Goal: Transaction & Acquisition: Book appointment/travel/reservation

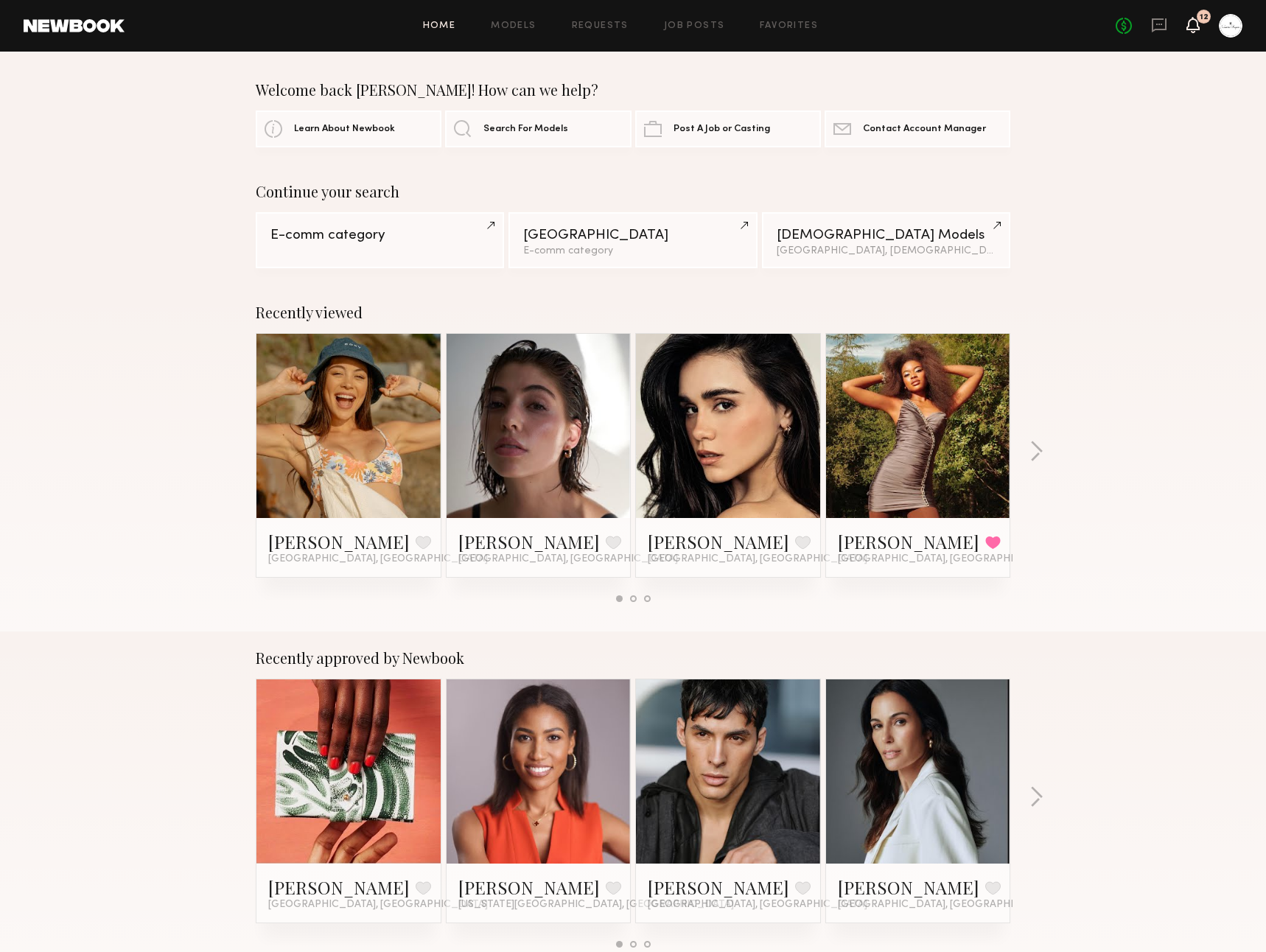
click at [1190, 26] on icon at bounding box center [1192, 25] width 11 height 11
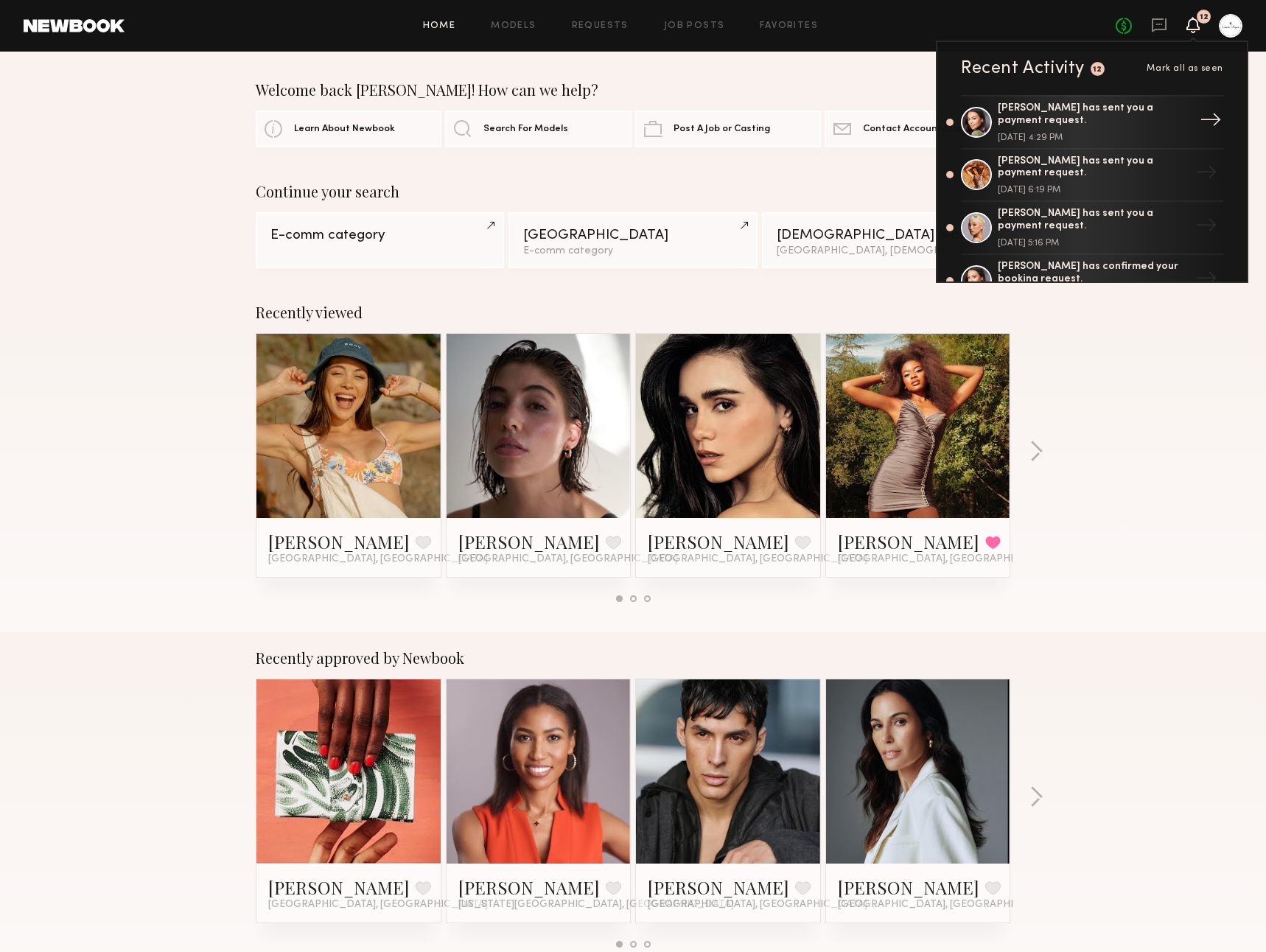
click at [1145, 110] on div "[PERSON_NAME] has sent you a payment request." at bounding box center [1094, 115] width 192 height 25
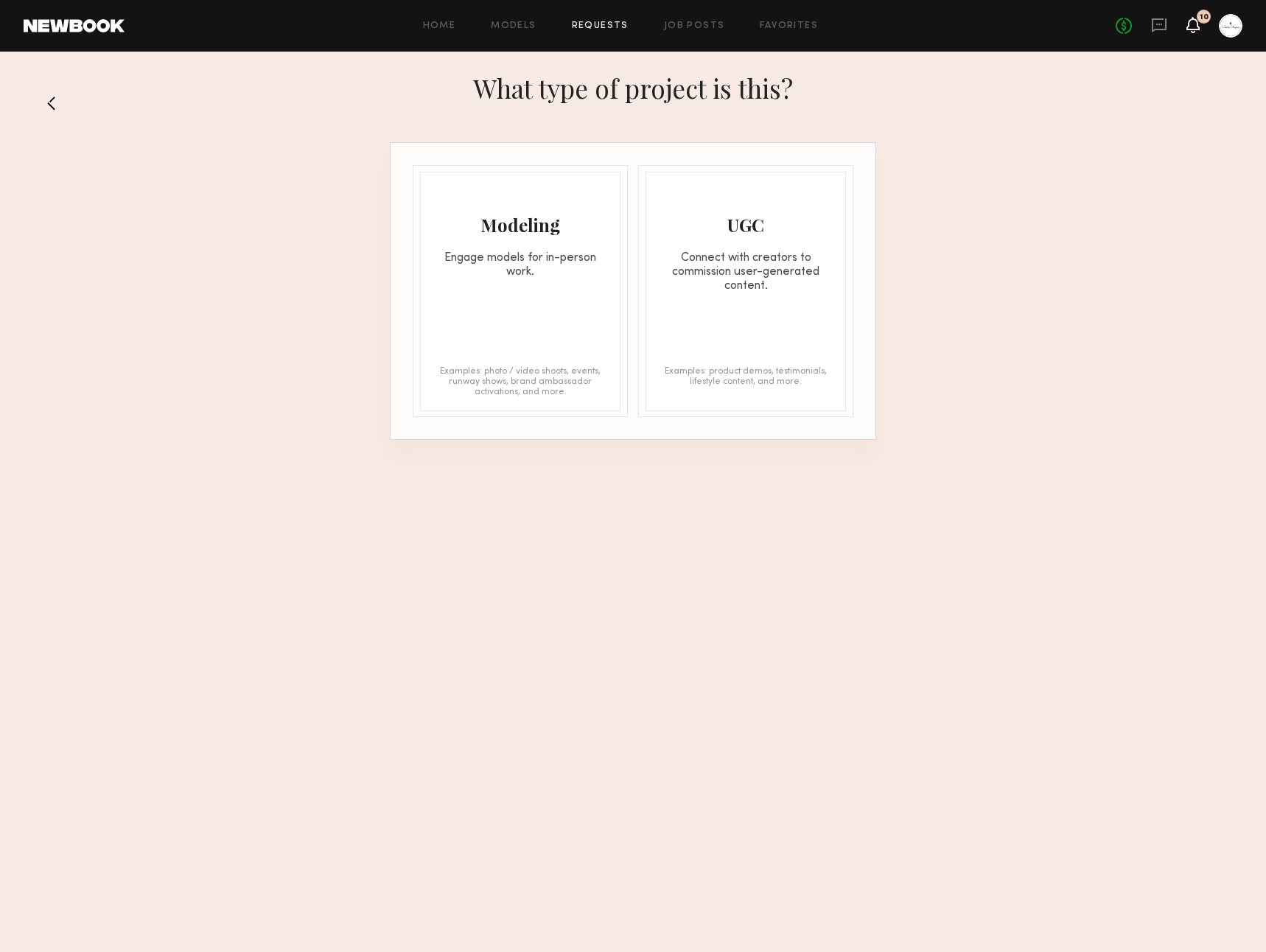
click at [1195, 20] on icon at bounding box center [1192, 25] width 11 height 11
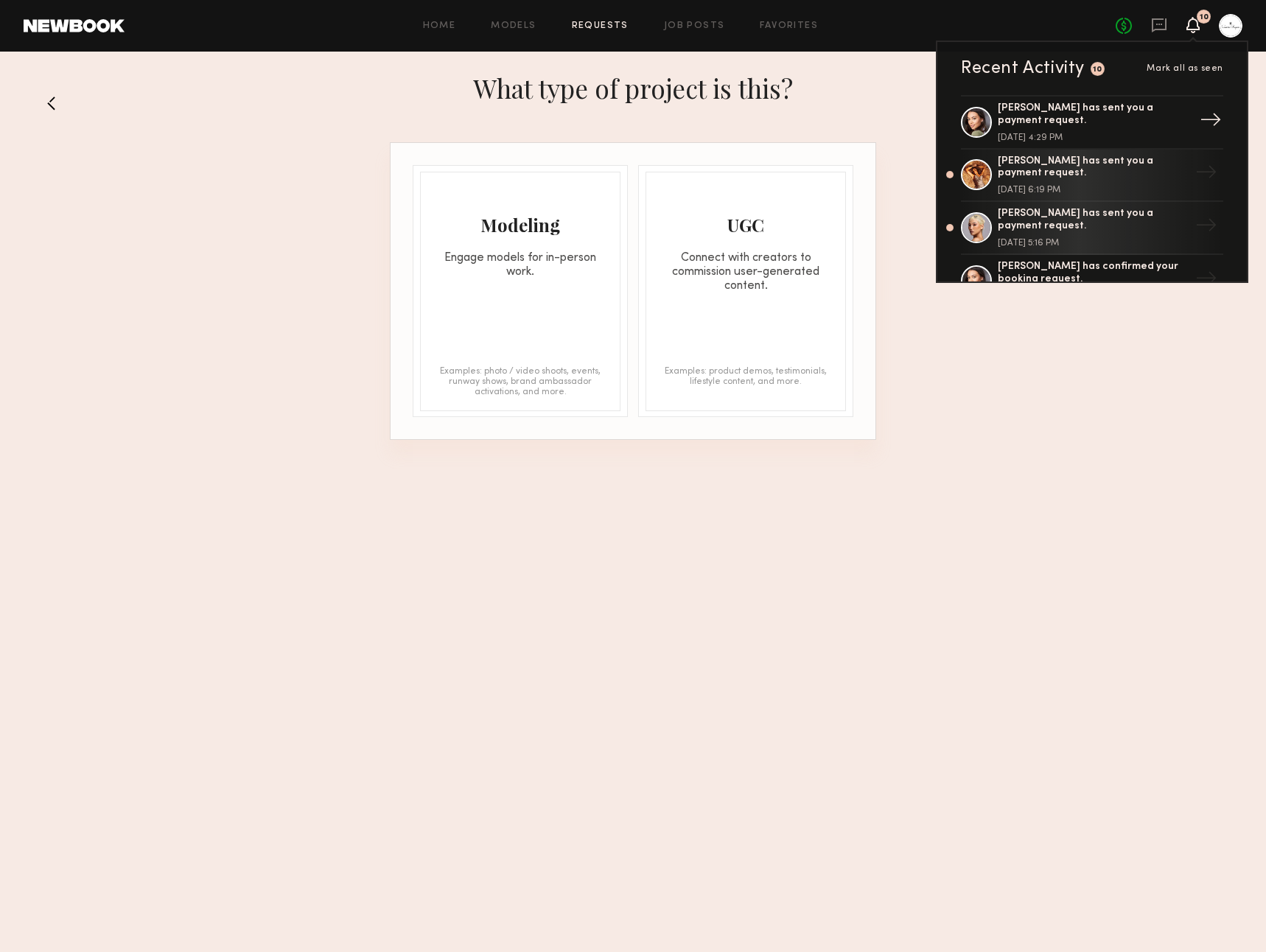
click at [1149, 116] on div "[PERSON_NAME] has sent you a payment request." at bounding box center [1094, 115] width 192 height 25
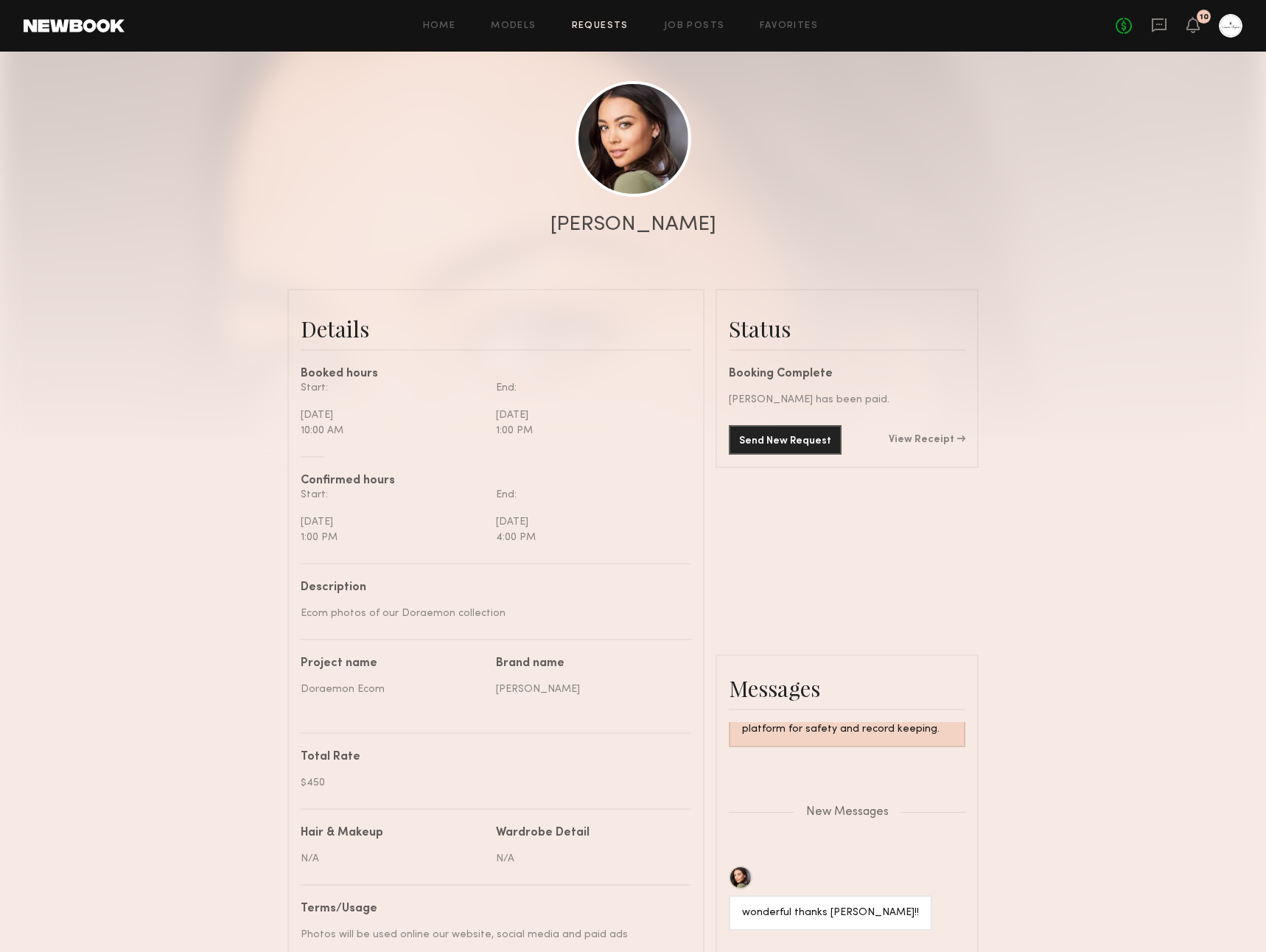
scroll to position [1427, 0]
click at [1194, 19] on icon at bounding box center [1192, 25] width 11 height 11
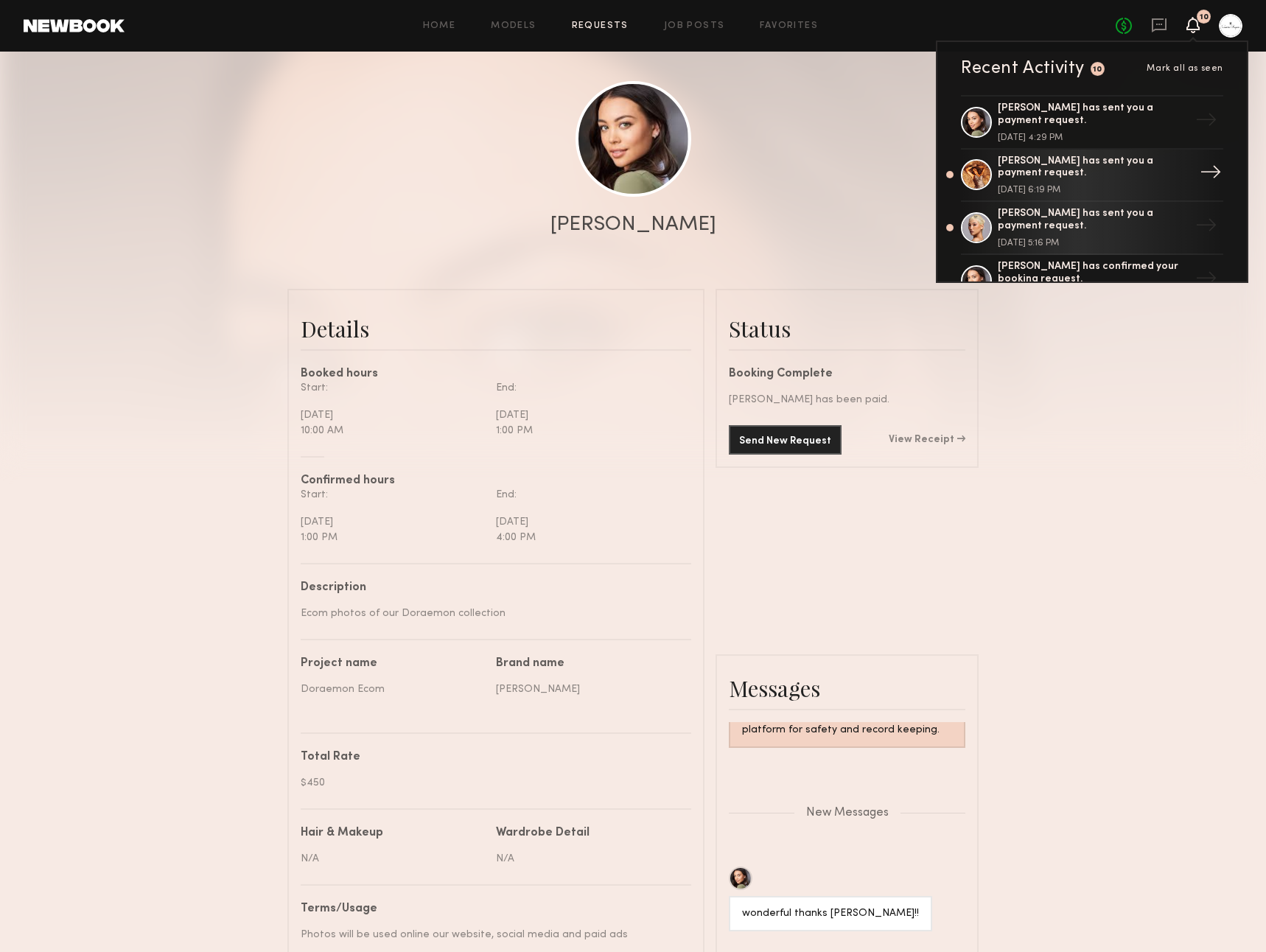
click at [1118, 171] on div "[PERSON_NAME] has sent you a payment request." at bounding box center [1094, 168] width 192 height 25
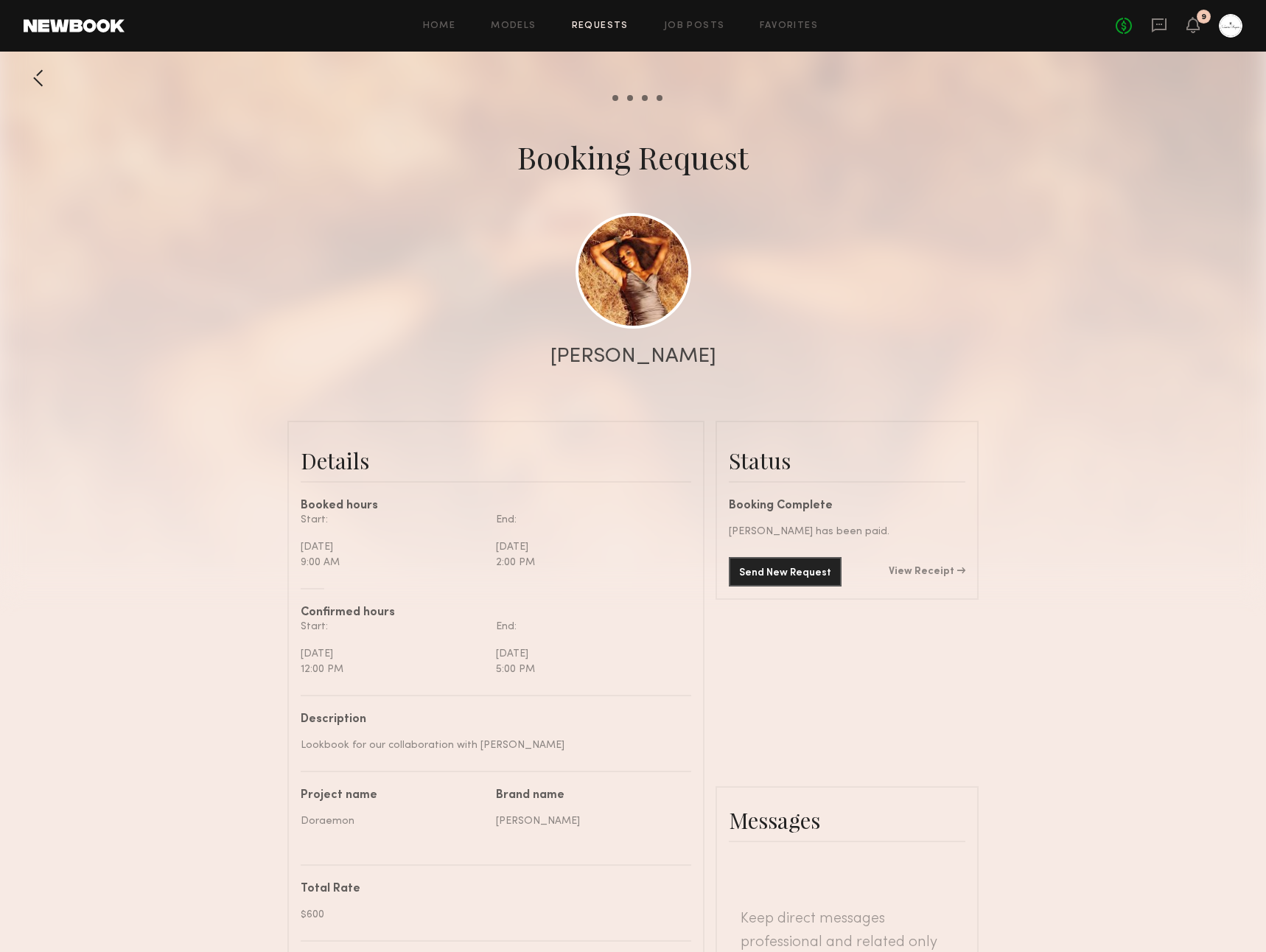
scroll to position [1636, 0]
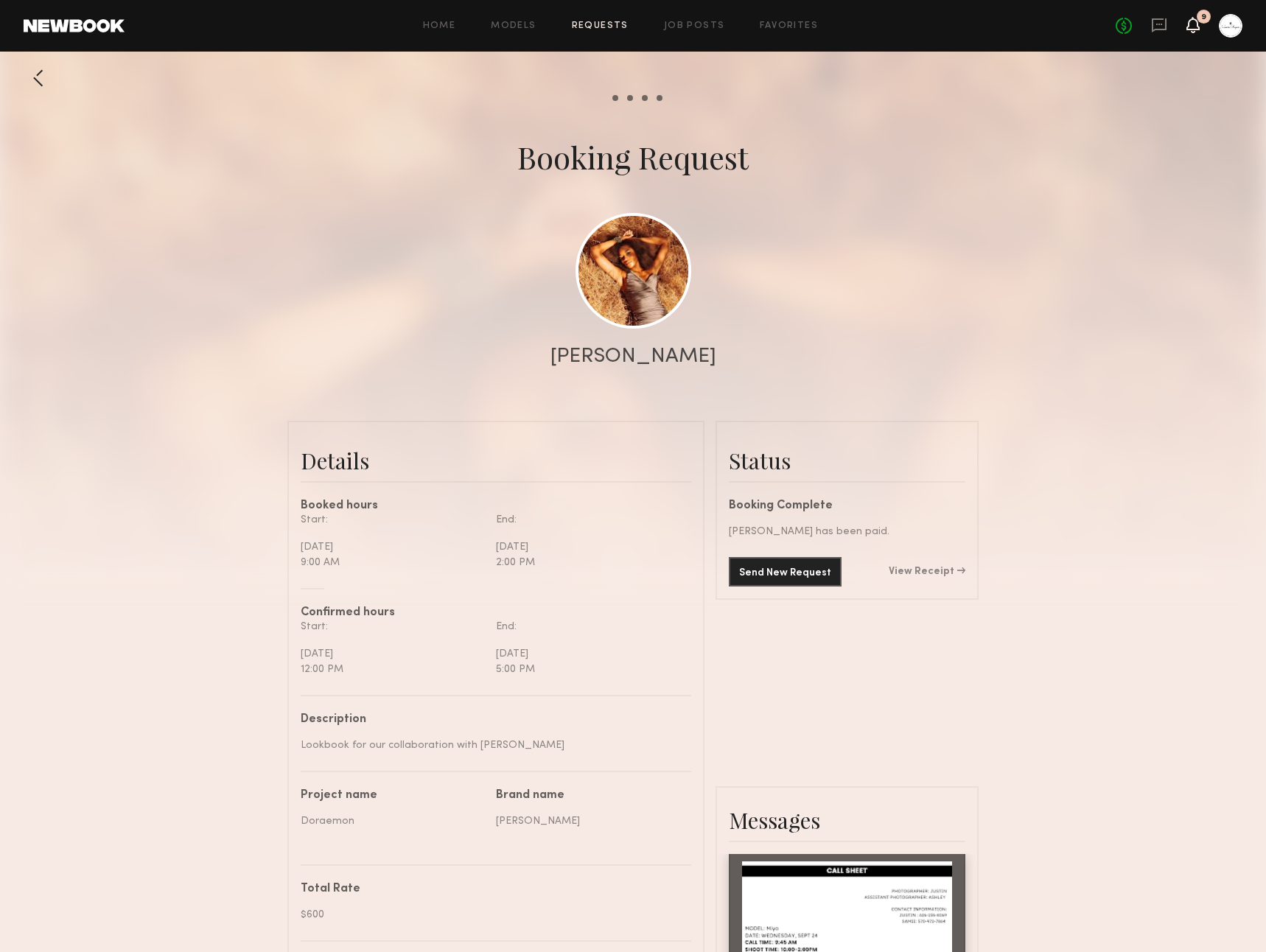
click at [1193, 24] on icon at bounding box center [1192, 25] width 11 height 11
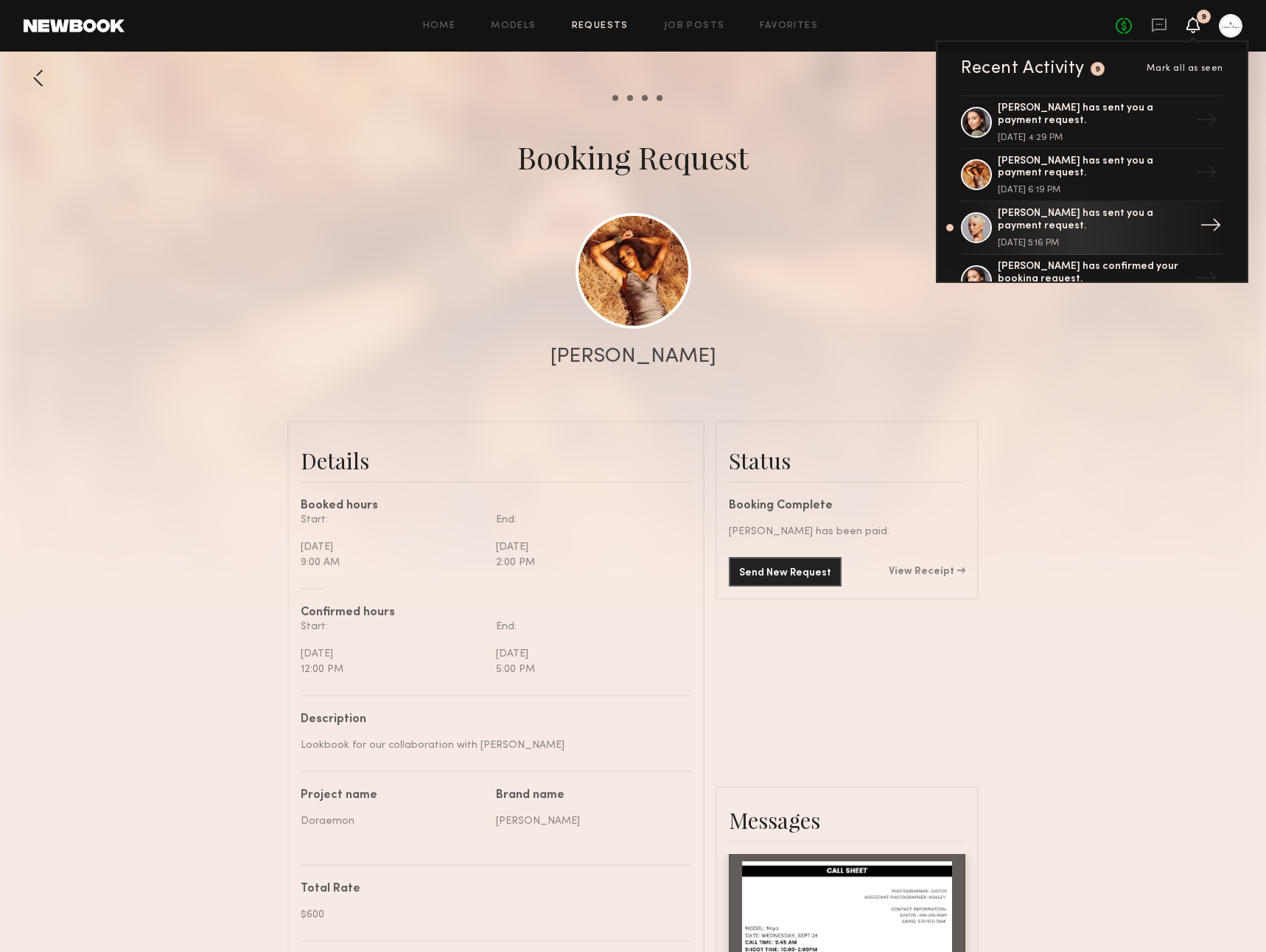
click at [1126, 218] on div "[PERSON_NAME] has sent you a payment request." at bounding box center [1094, 220] width 192 height 25
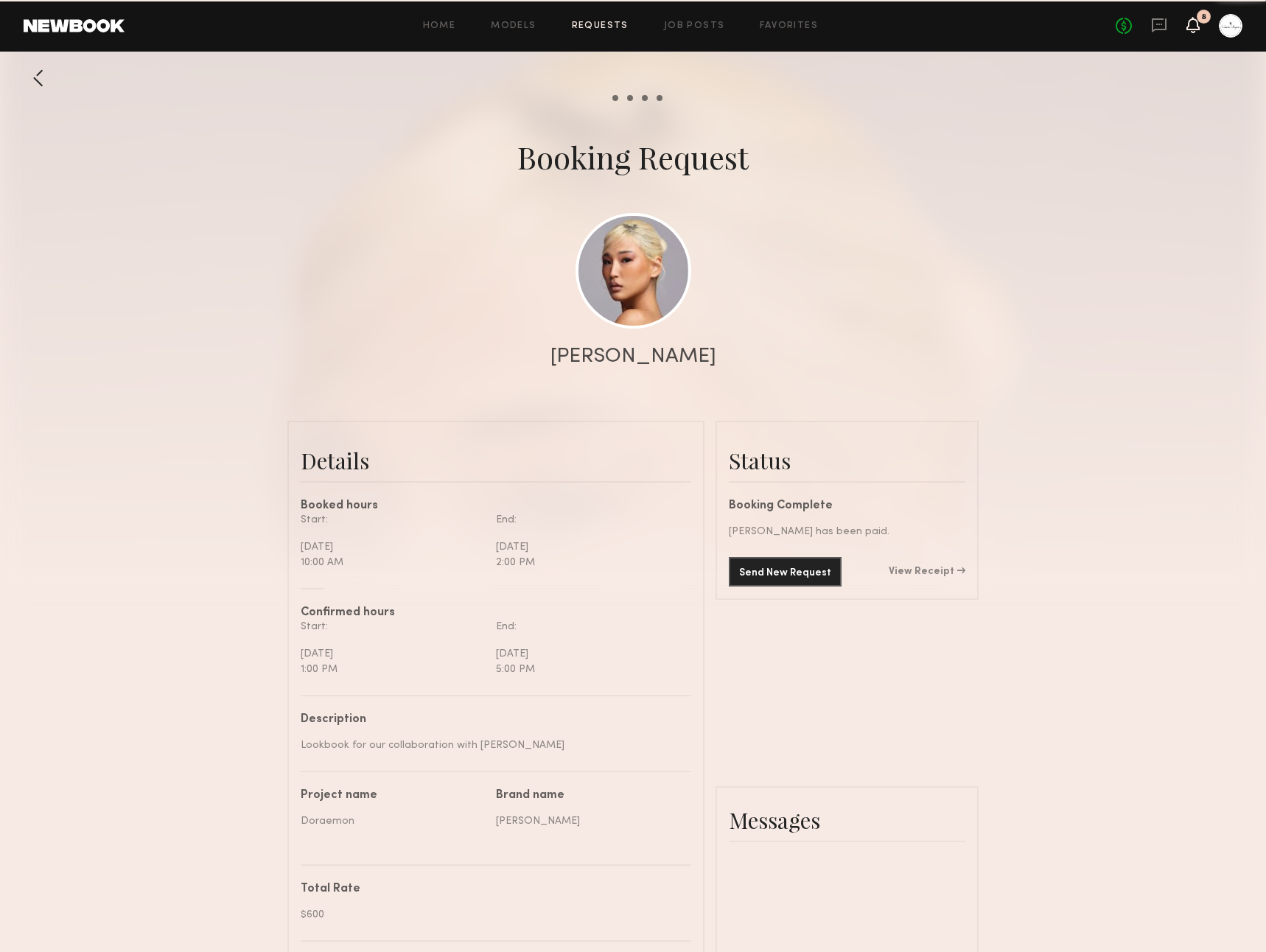
click at [1192, 26] on icon at bounding box center [1192, 25] width 11 height 11
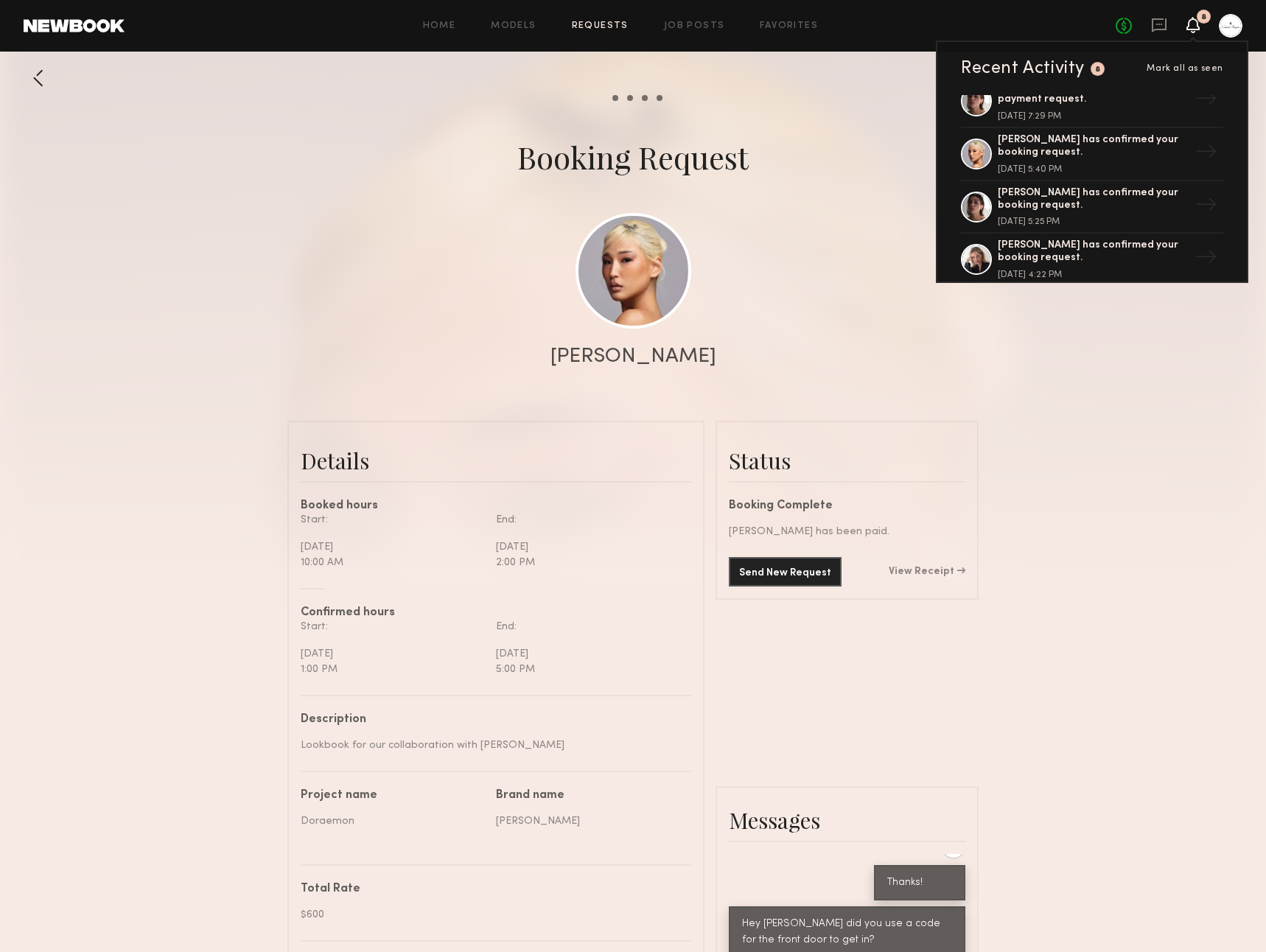
scroll to position [348, 0]
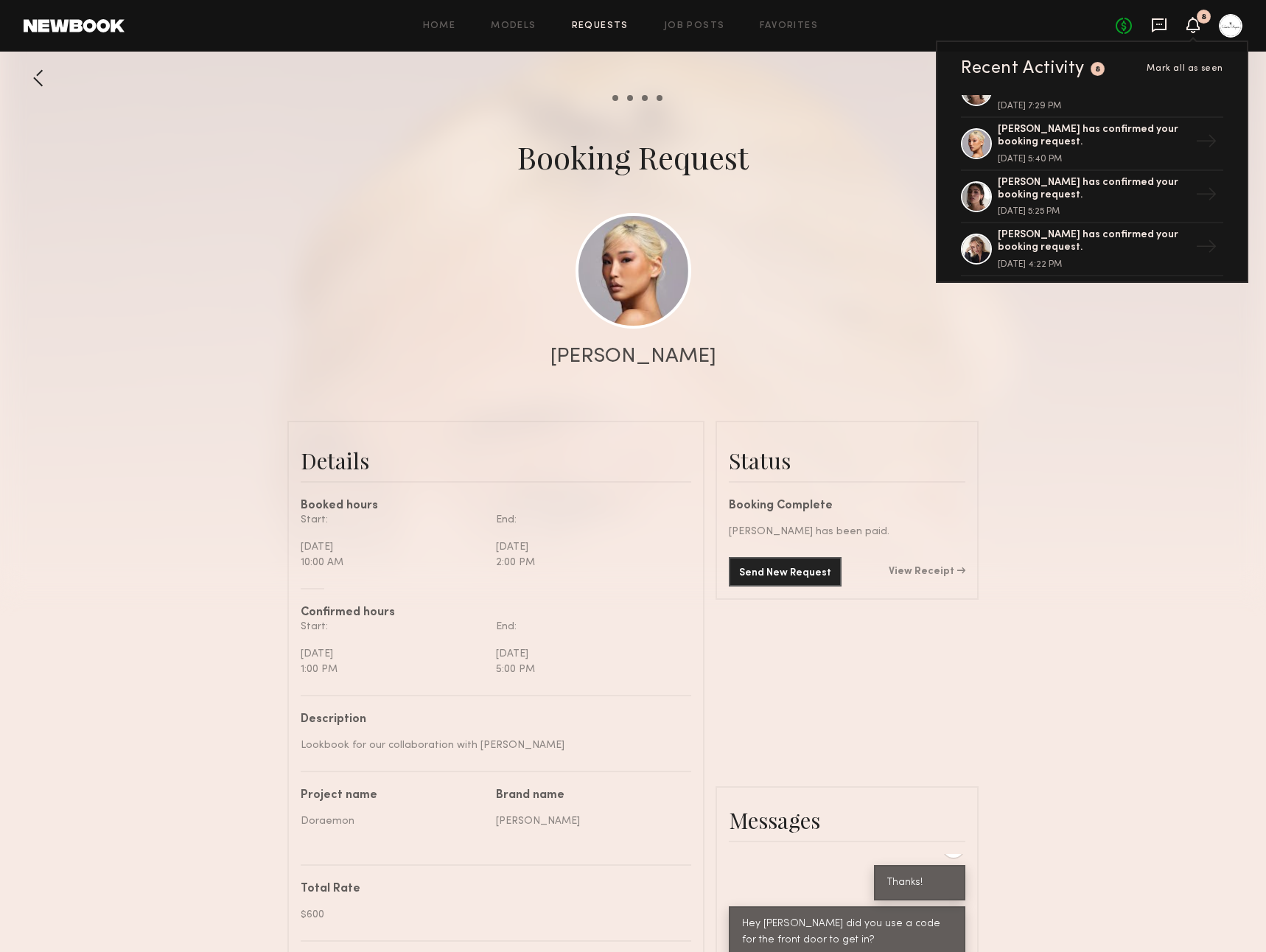
click at [1163, 31] on icon at bounding box center [1159, 25] width 16 height 16
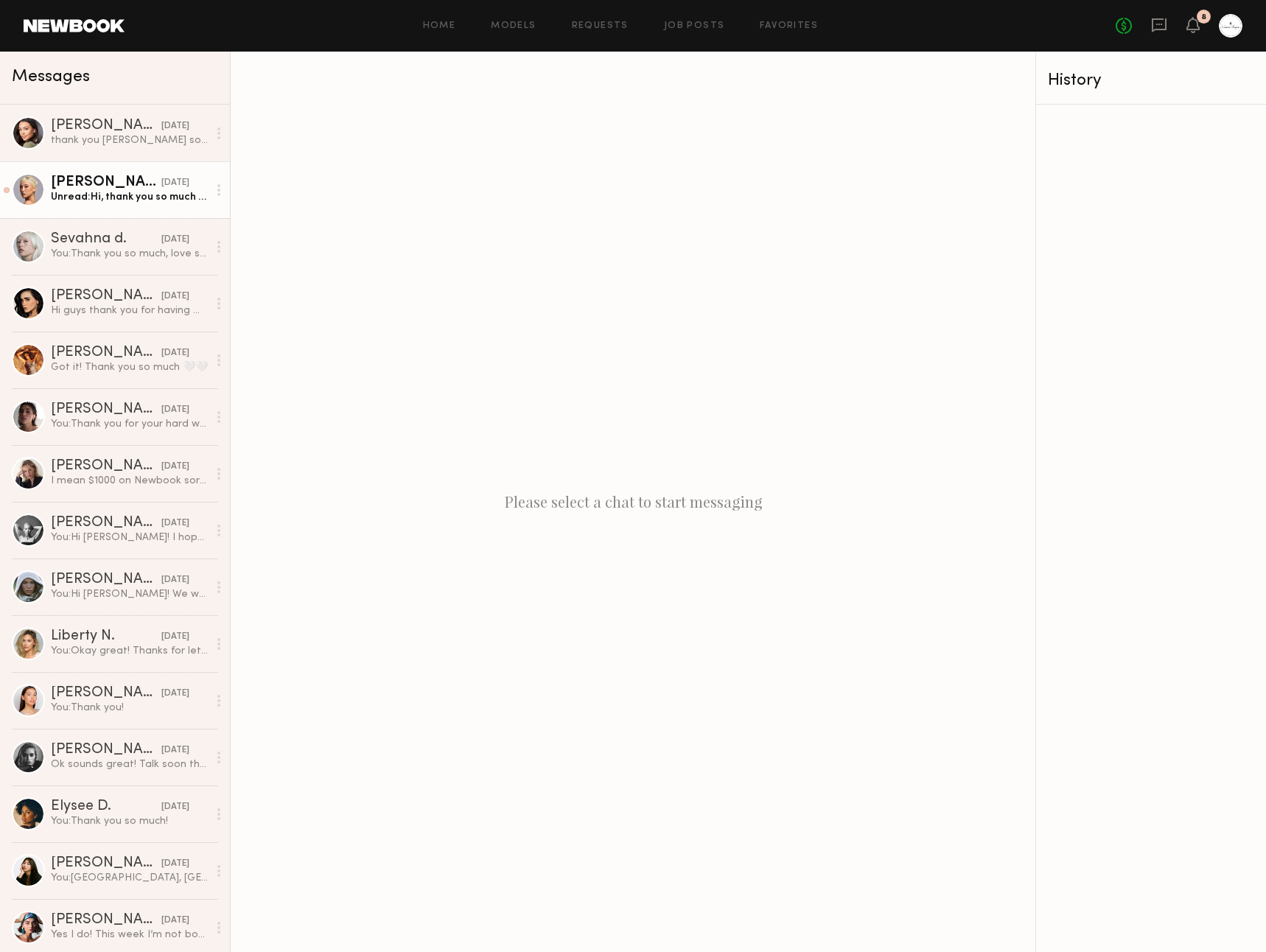
click at [151, 199] on div "Unread: Hi, thank you so much for [DATE] shoot!! I had the best time on set - y…" at bounding box center [129, 197] width 157 height 14
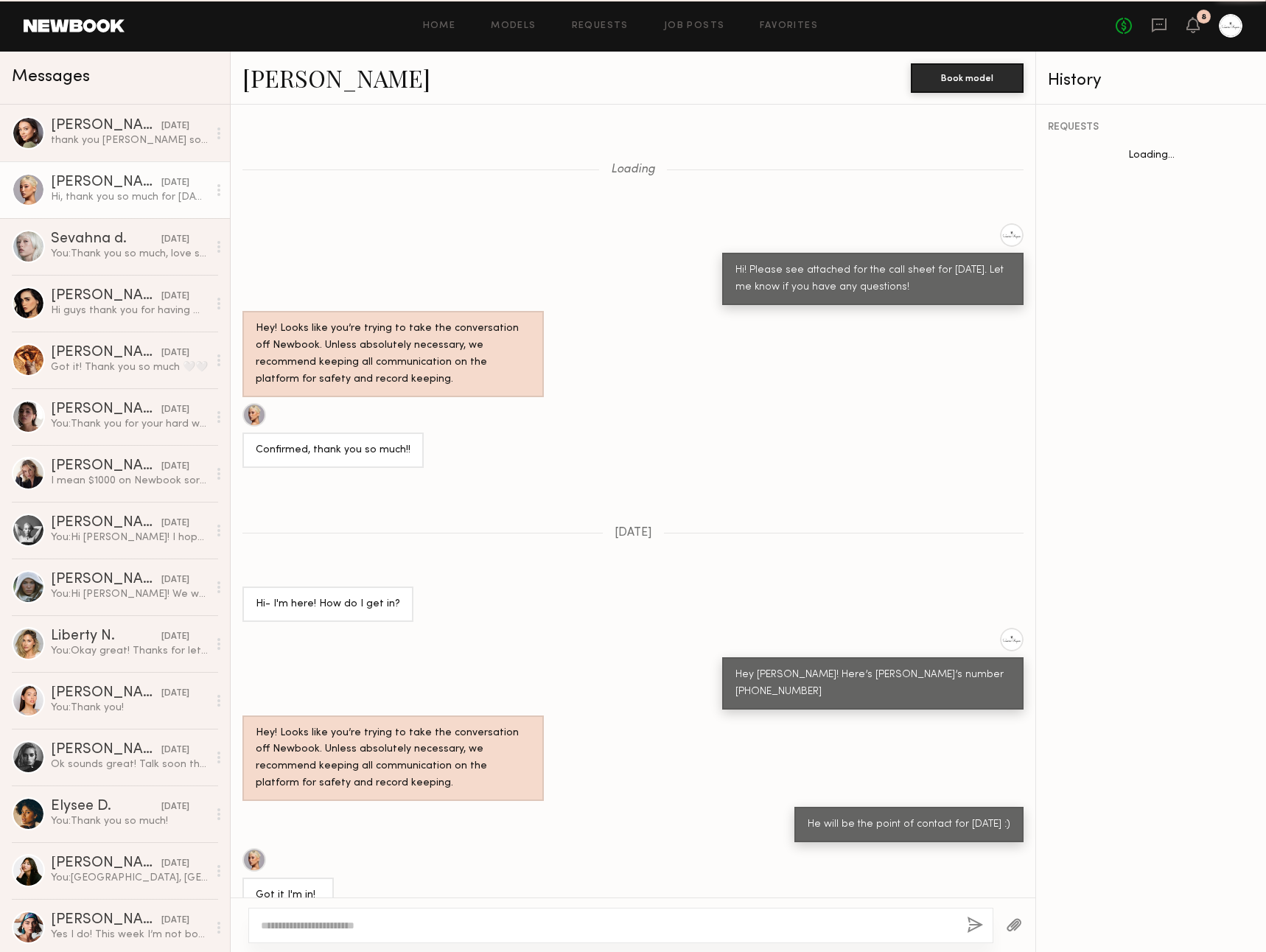
scroll to position [285, 0]
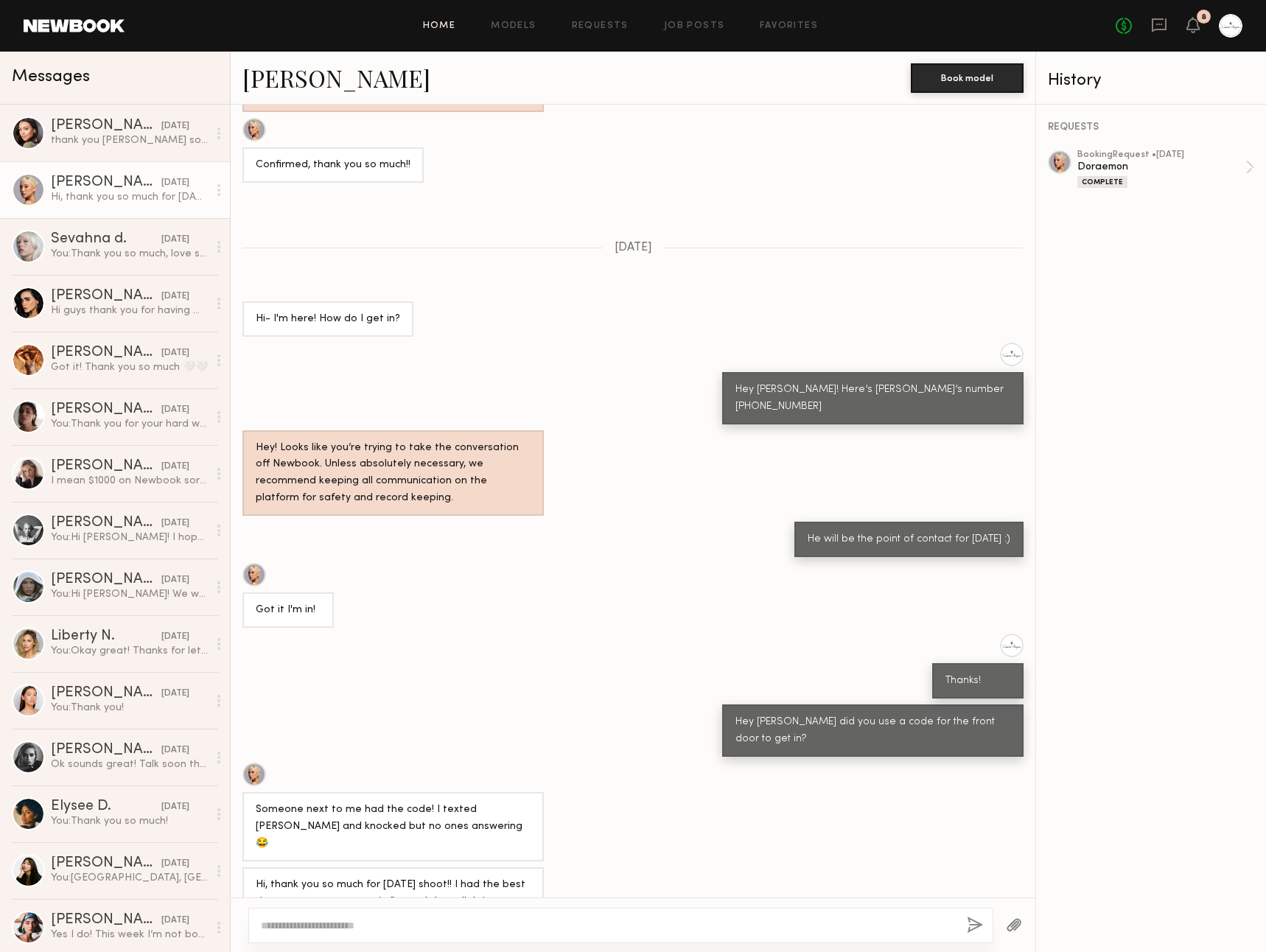
click at [450, 24] on link "Home" at bounding box center [440, 25] width 33 height 10
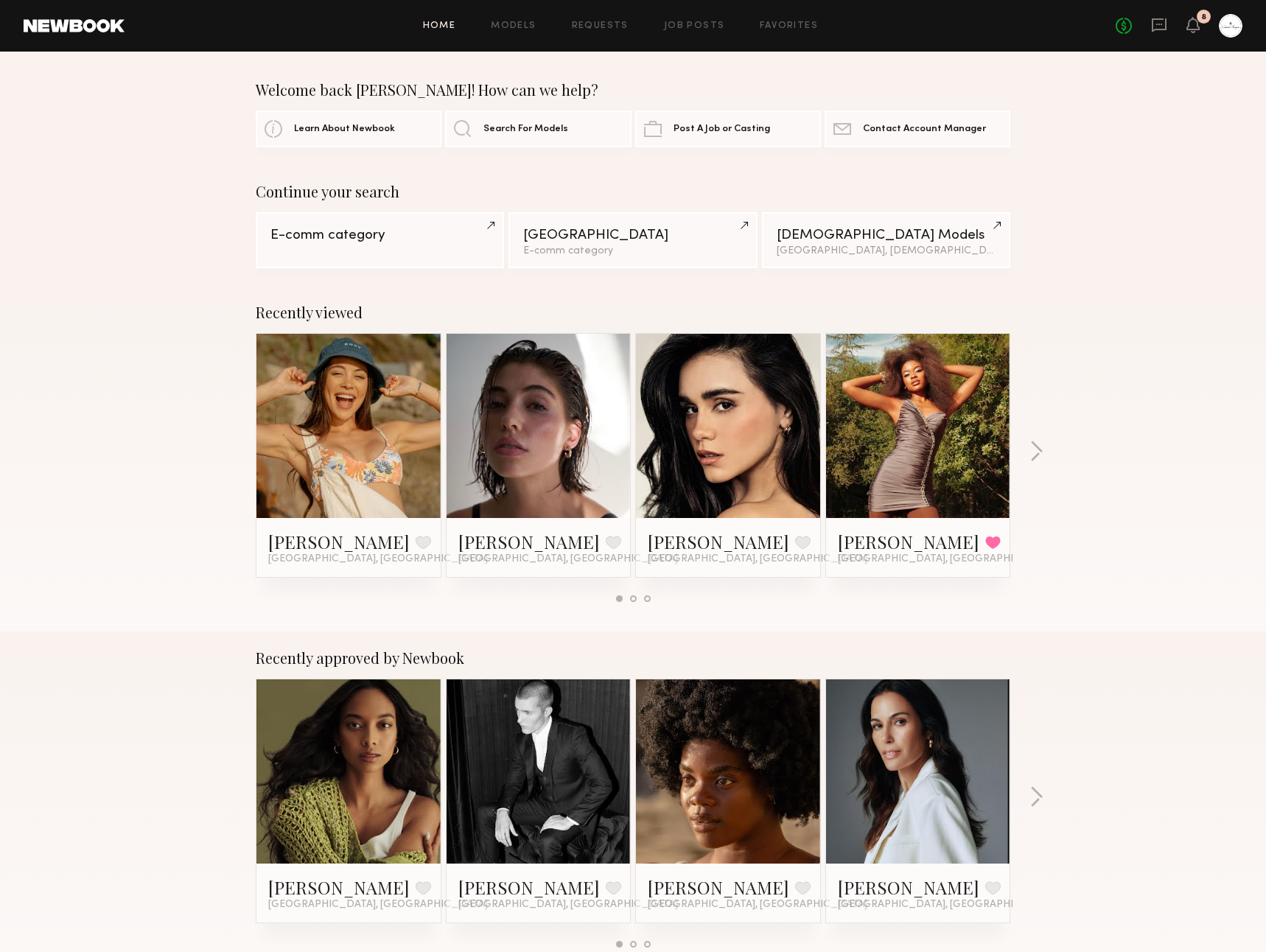
click at [353, 426] on link at bounding box center [348, 426] width 90 height 185
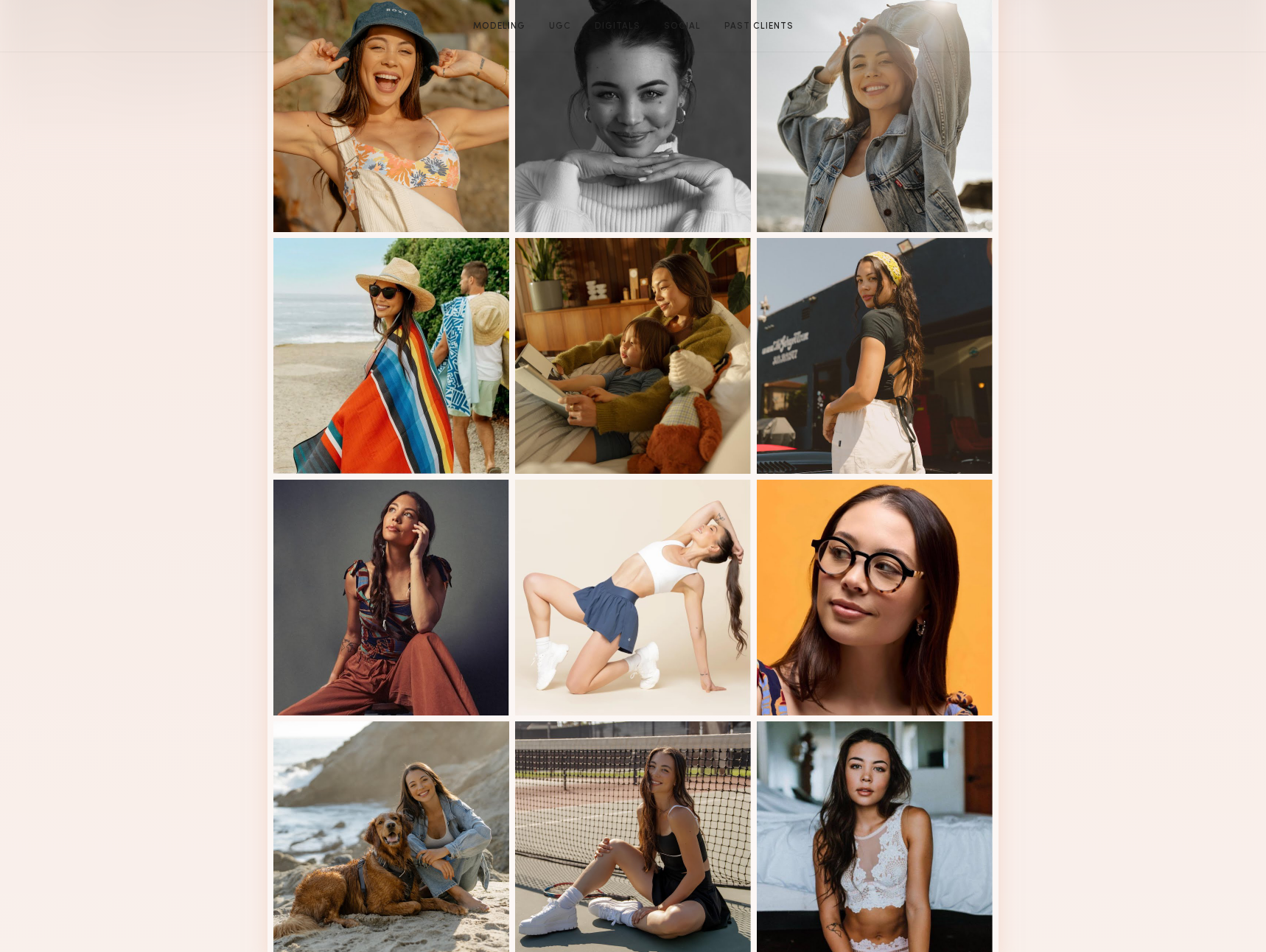
scroll to position [629, 0]
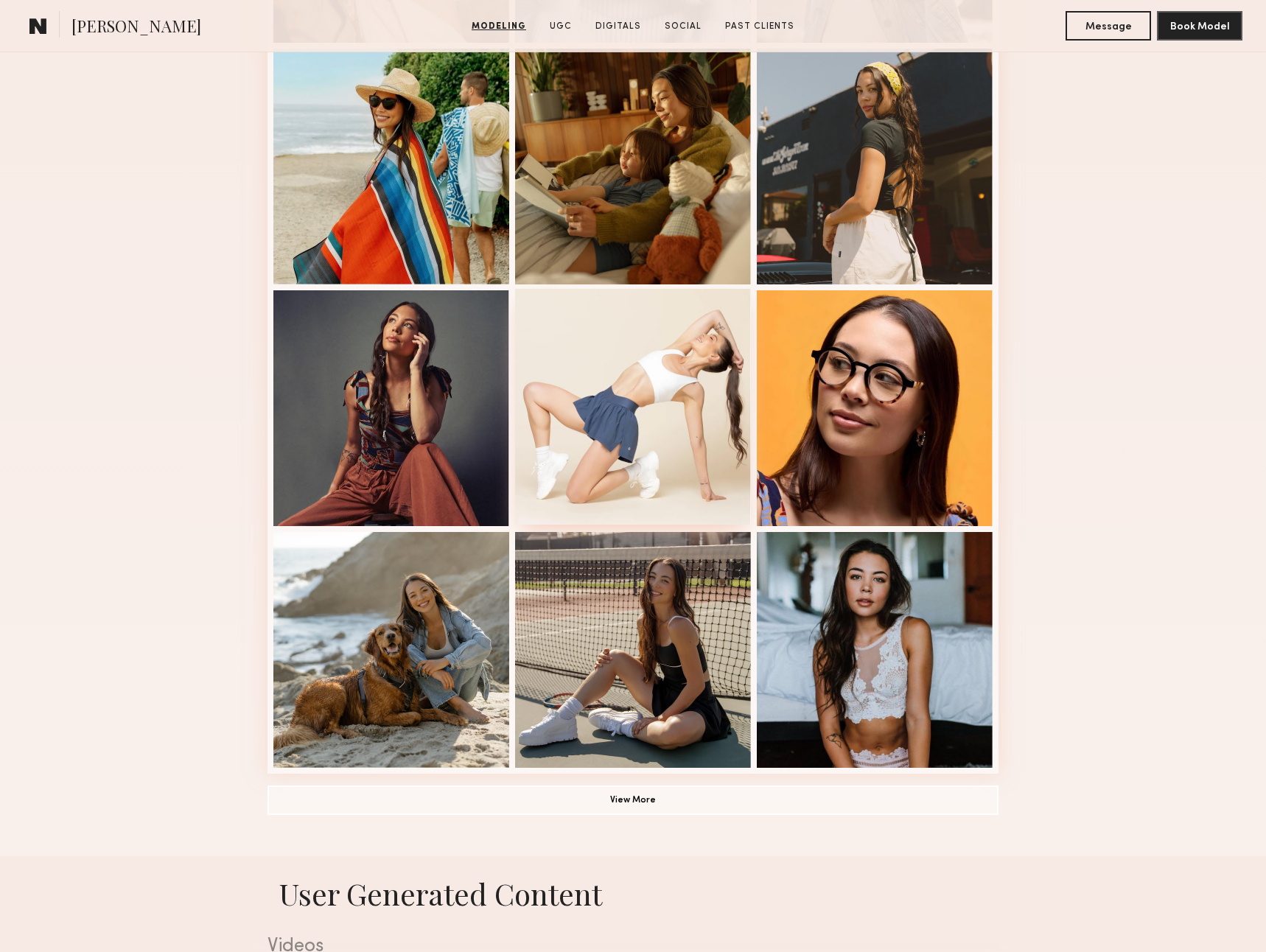
click at [695, 453] on div at bounding box center [633, 407] width 236 height 236
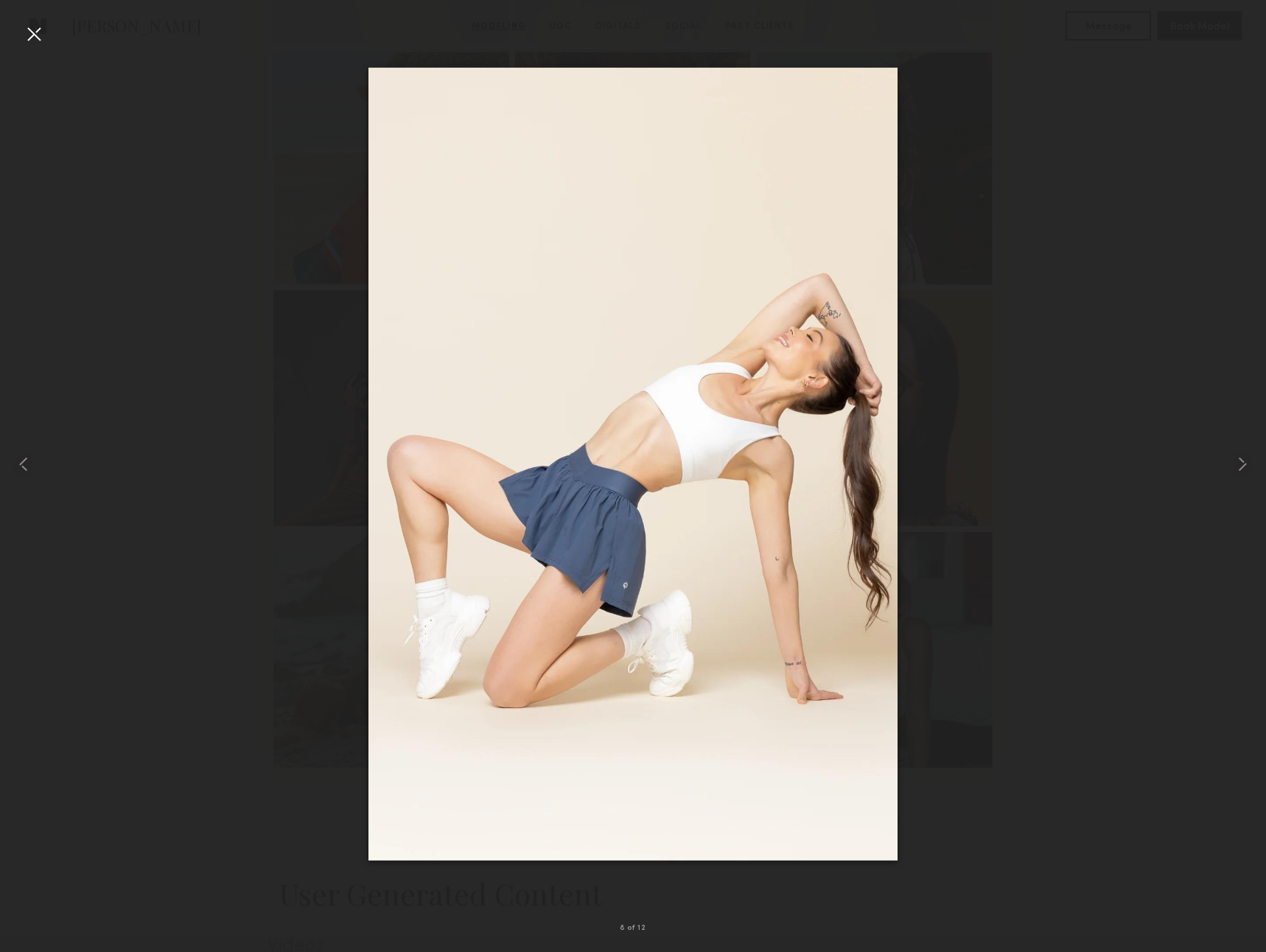
click at [1067, 356] on div at bounding box center [633, 464] width 1266 height 881
click at [31, 32] on div at bounding box center [33, 33] width 24 height 24
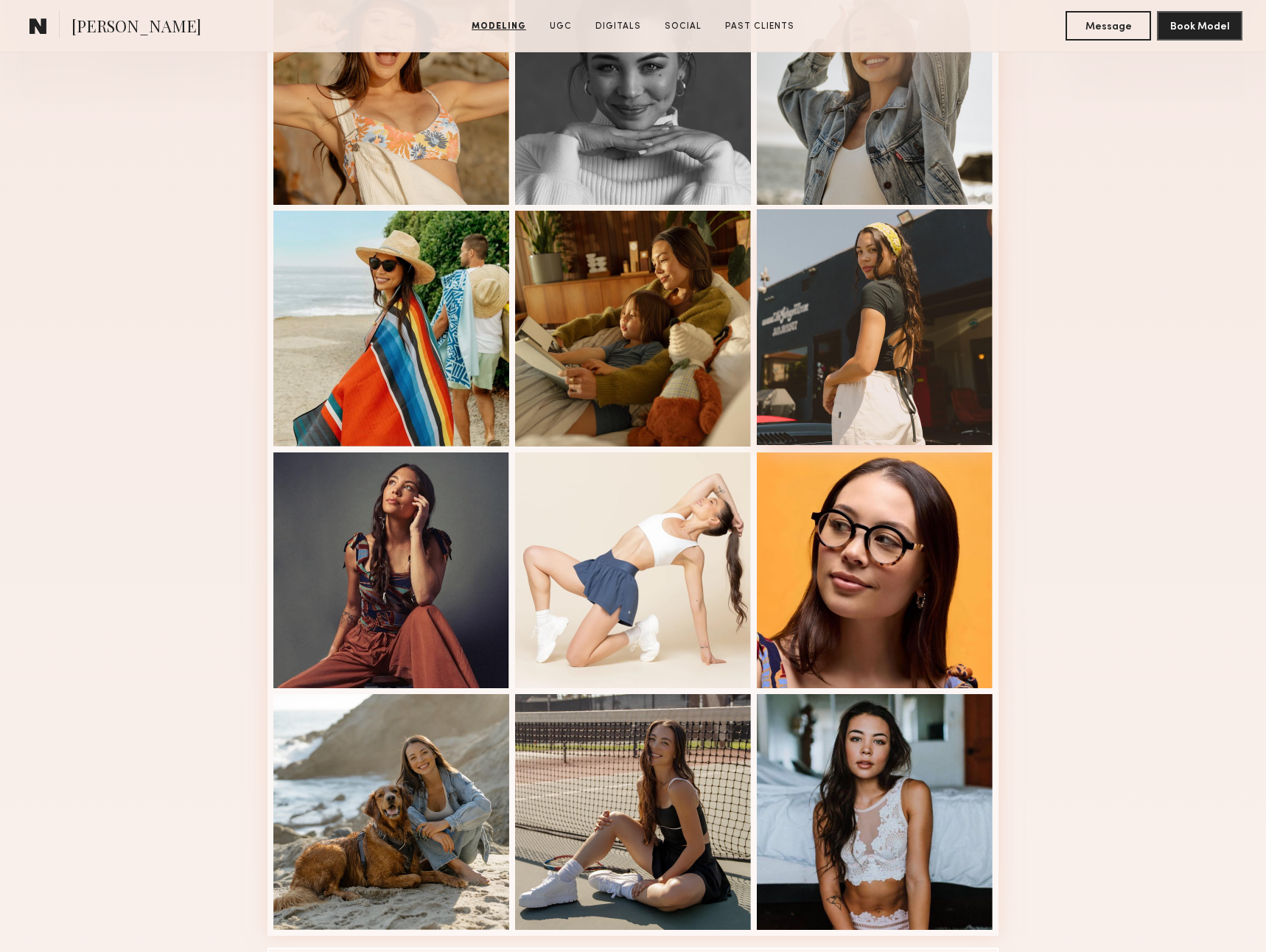
scroll to position [468, 0]
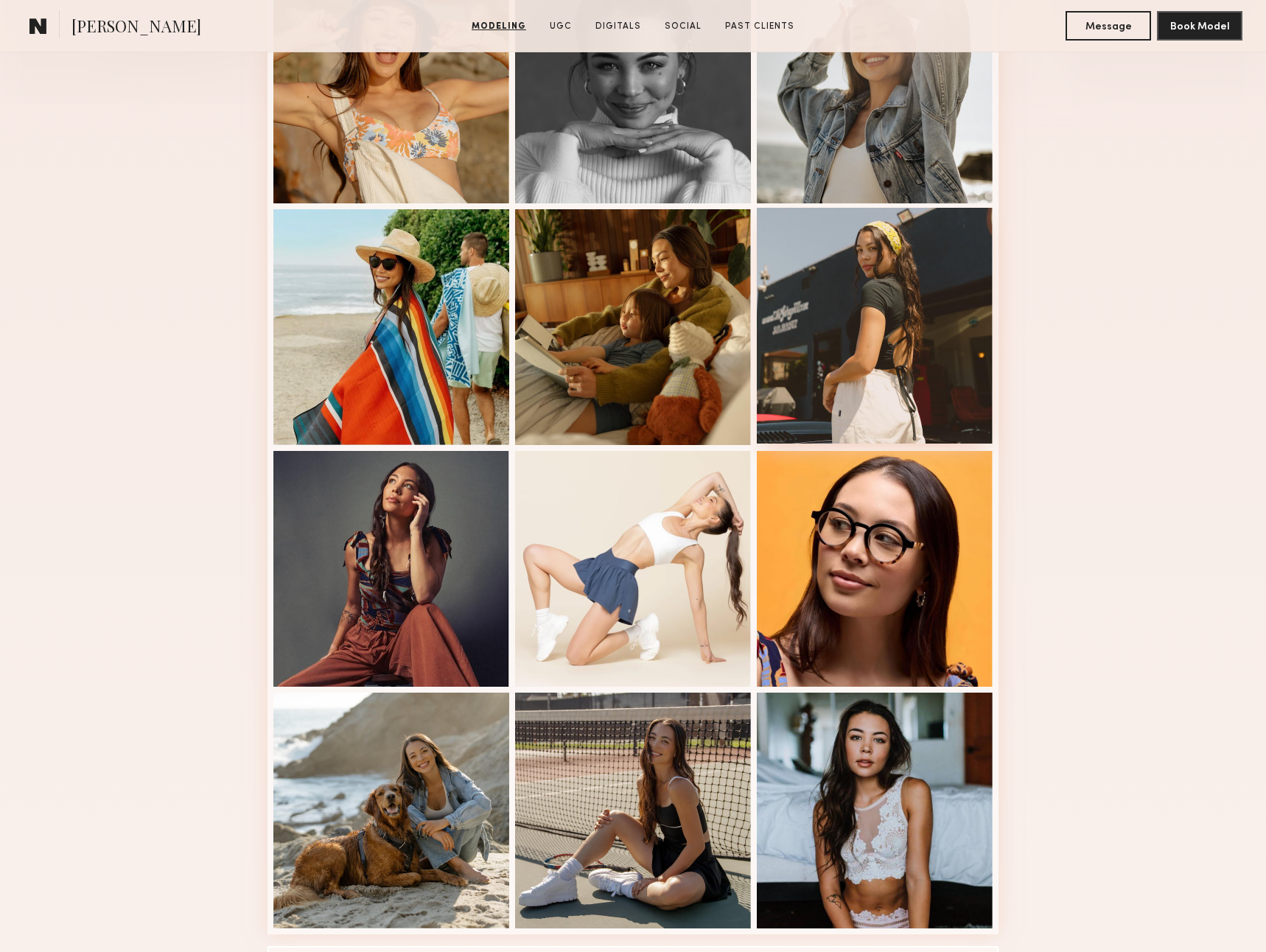
click at [940, 328] on div at bounding box center [875, 325] width 236 height 236
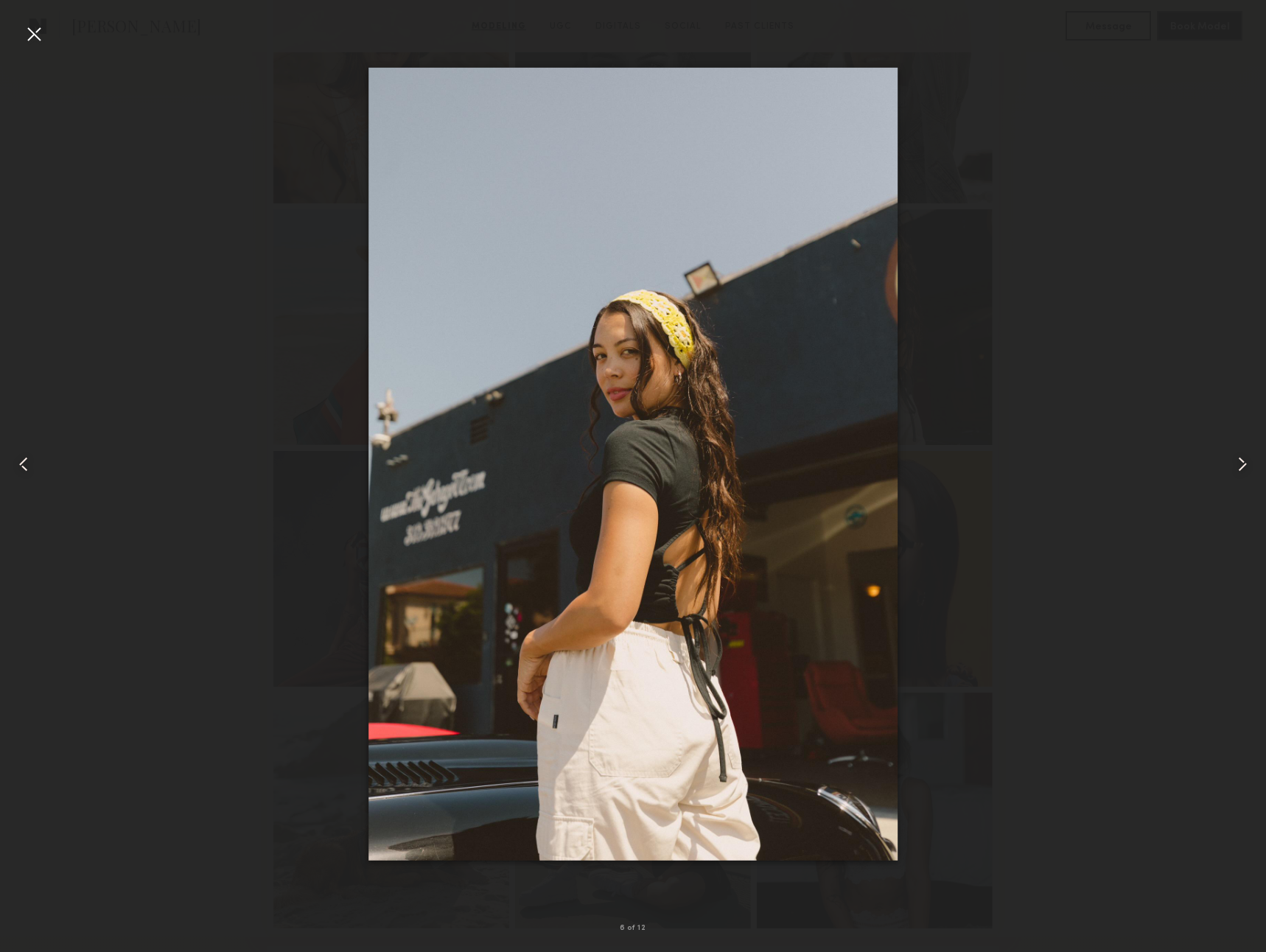
click at [24, 22] on div at bounding box center [33, 33] width 24 height 24
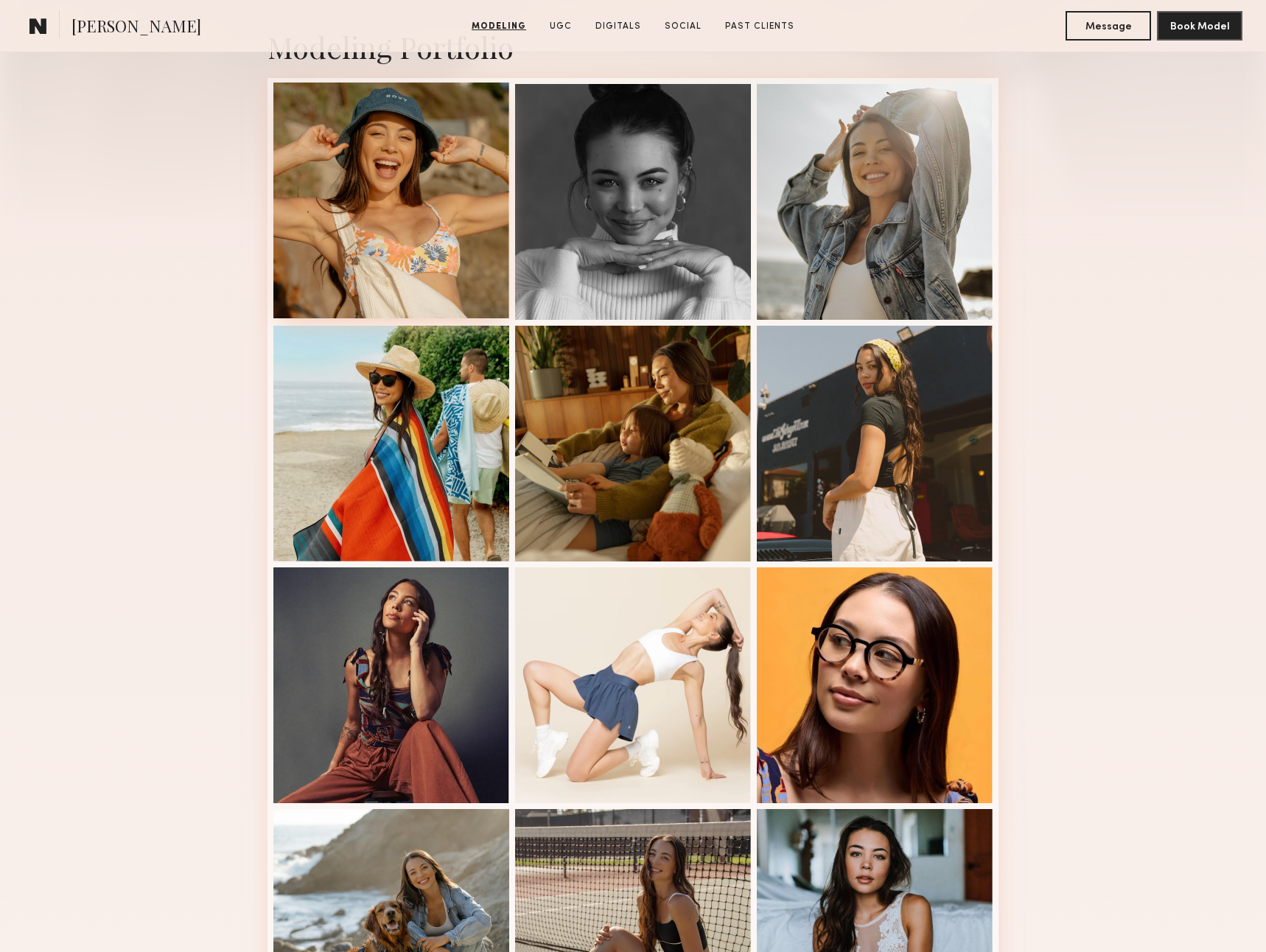
scroll to position [330, 0]
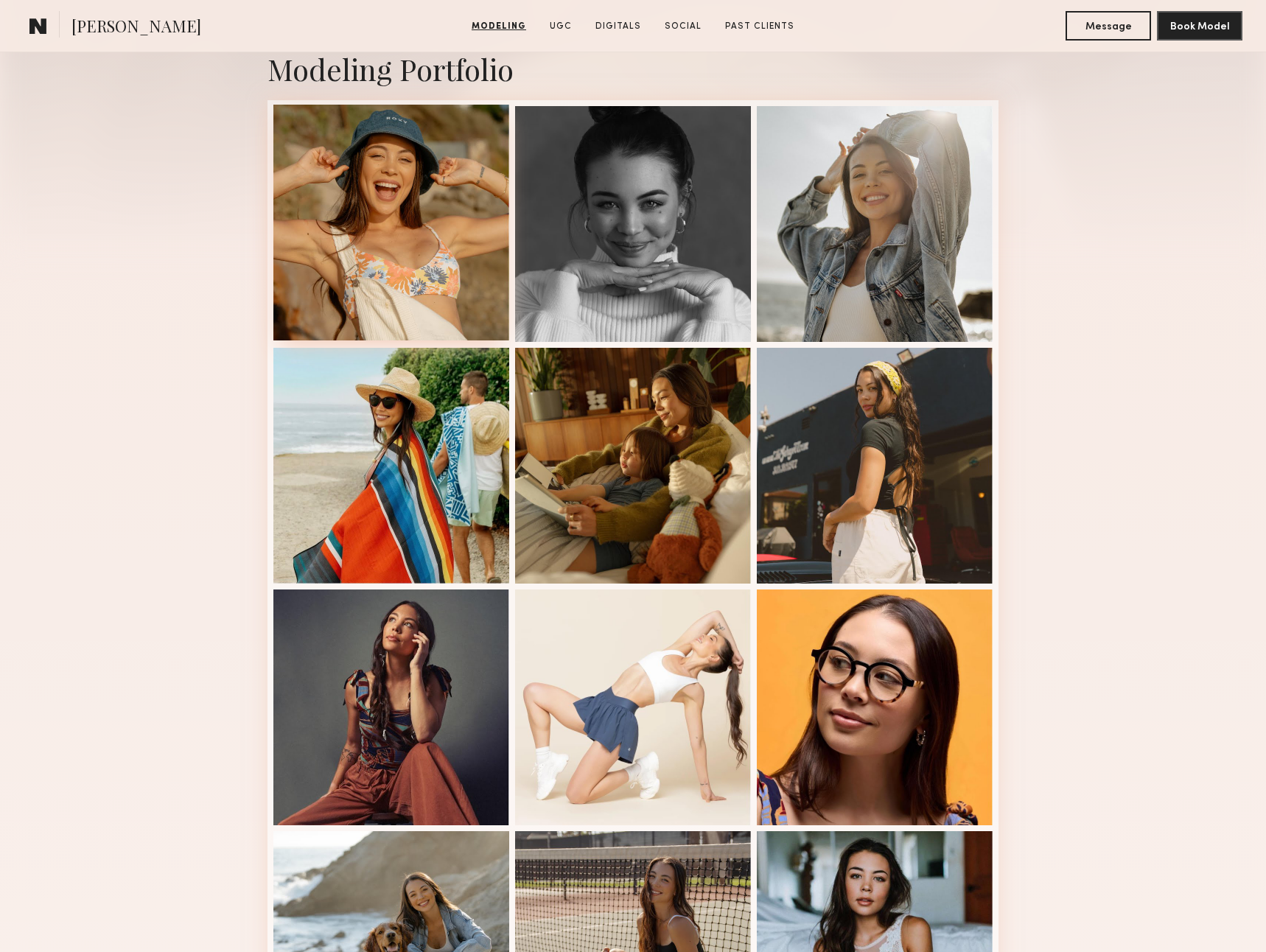
click at [453, 235] on div at bounding box center [391, 222] width 236 height 236
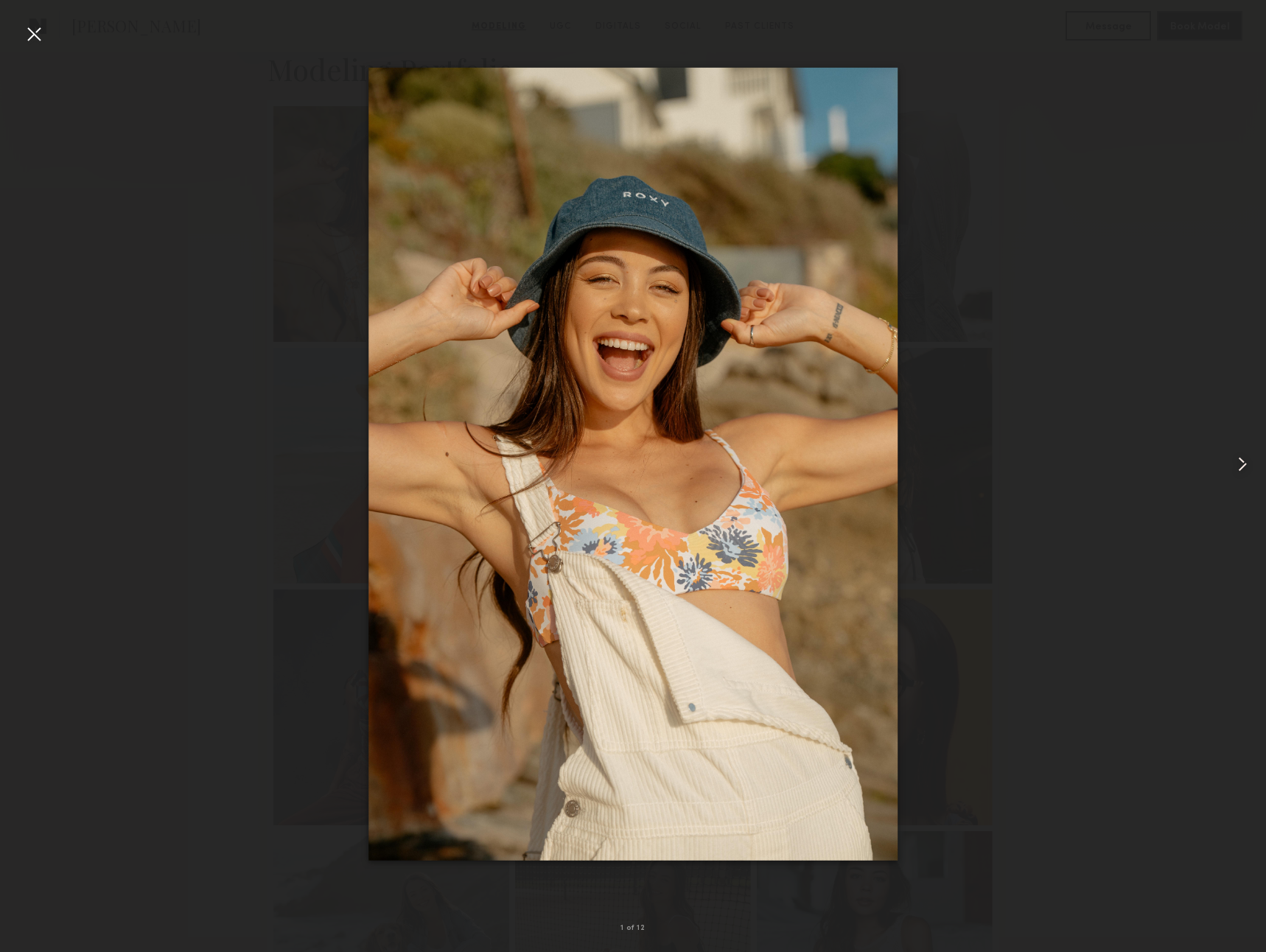
click at [24, 22] on div at bounding box center [33, 33] width 24 height 24
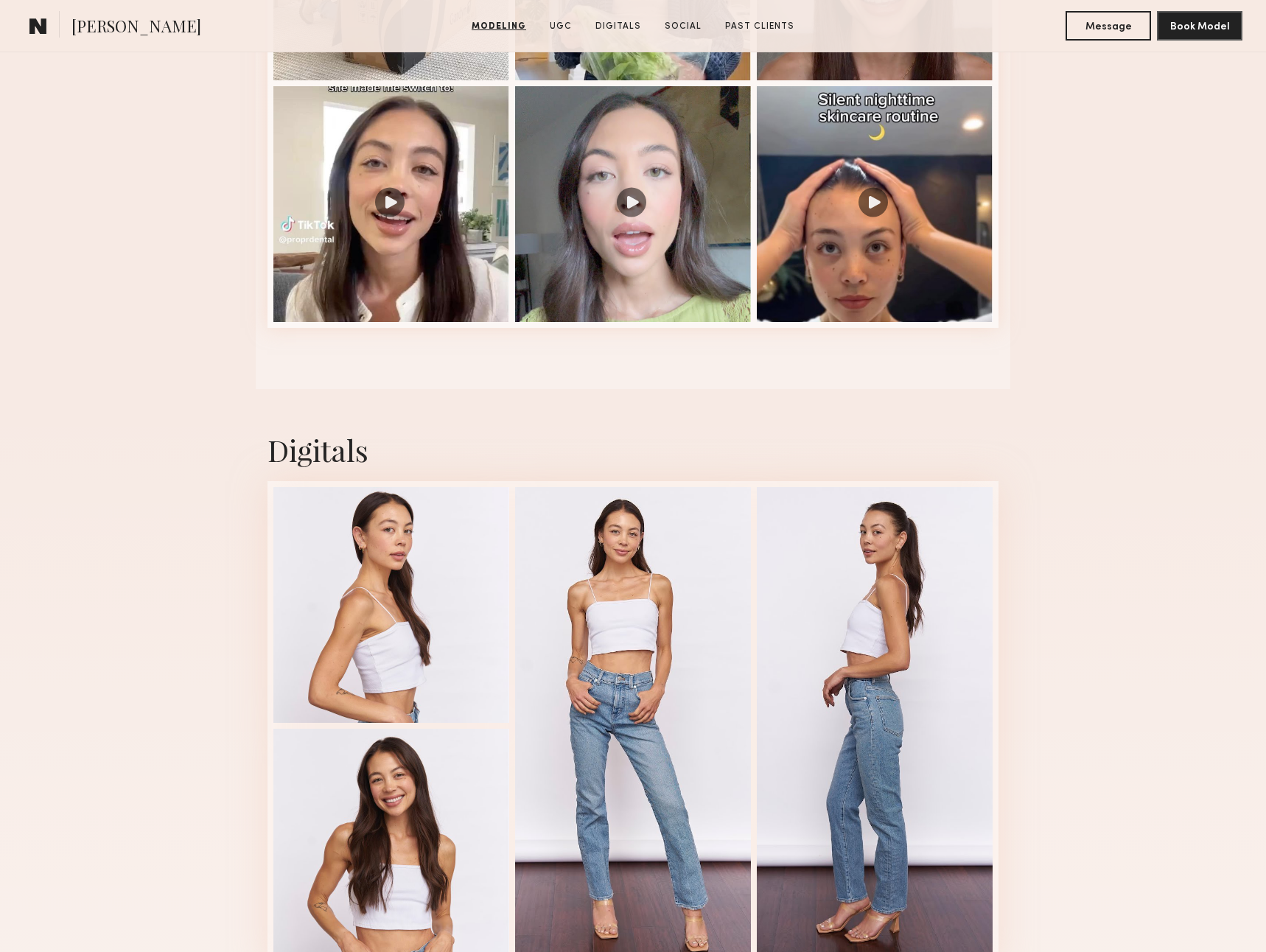
scroll to position [2353, 0]
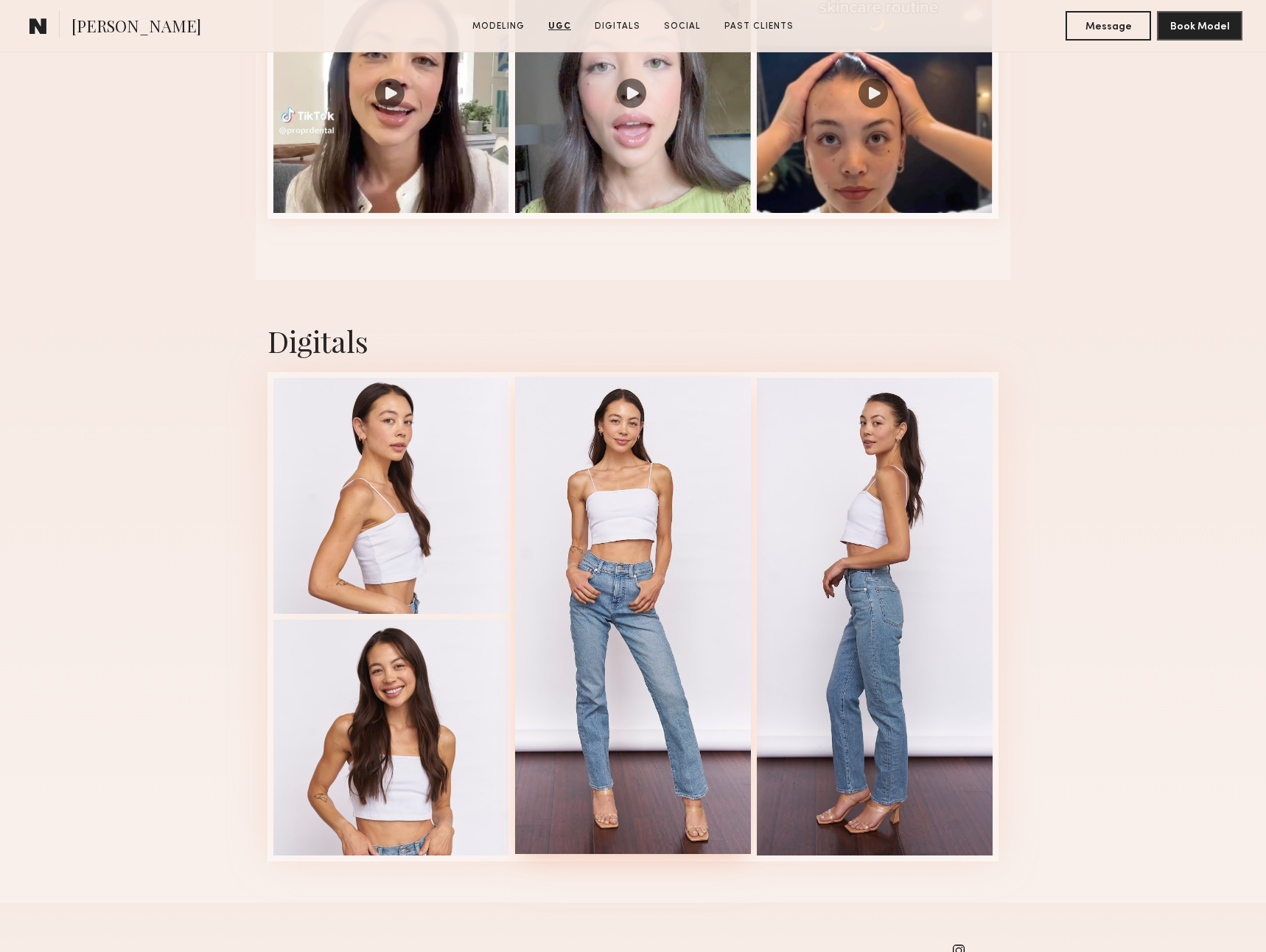
click at [643, 520] on div at bounding box center [633, 614] width 236 height 477
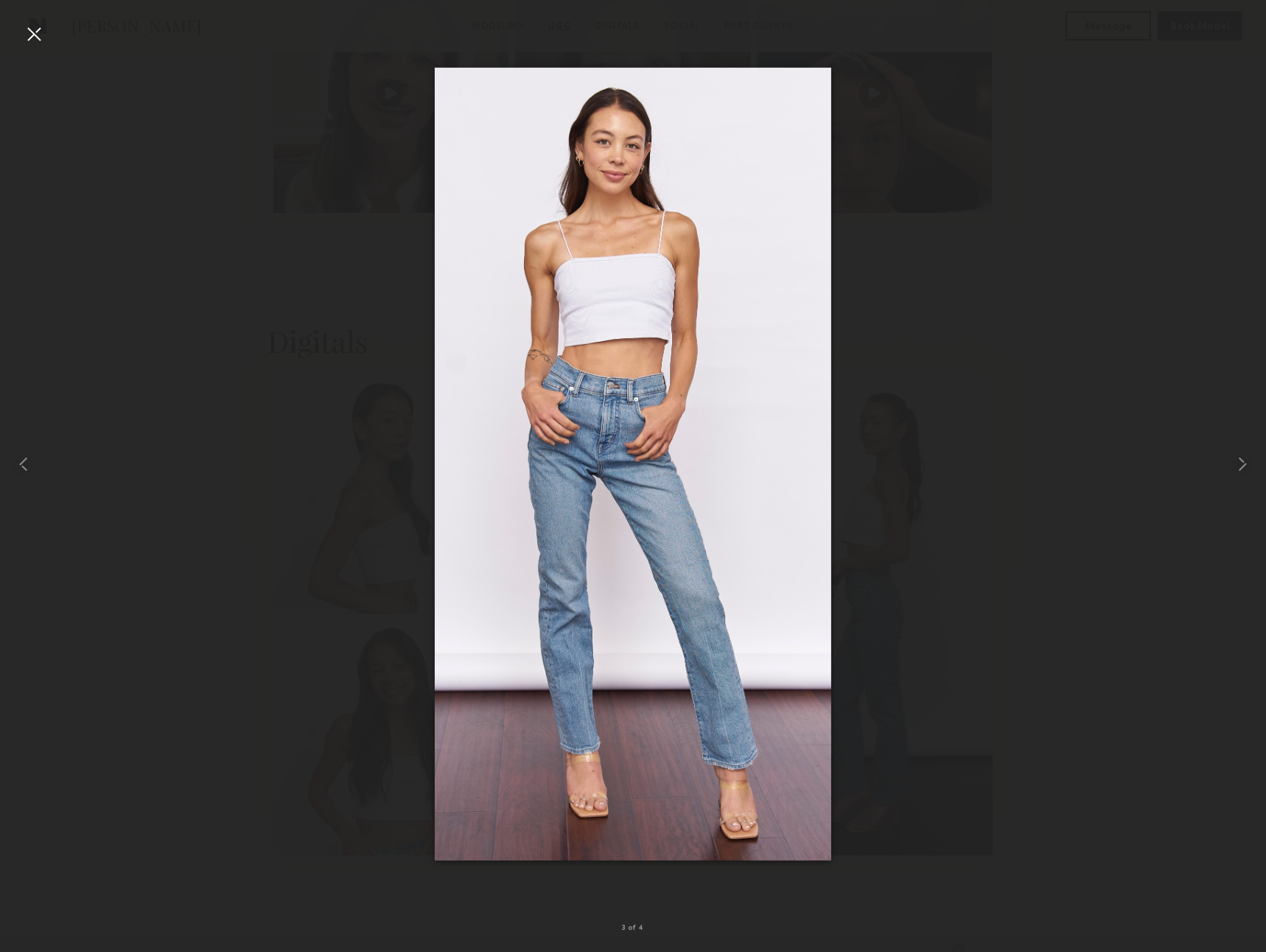
click at [32, 30] on div at bounding box center [33, 33] width 24 height 24
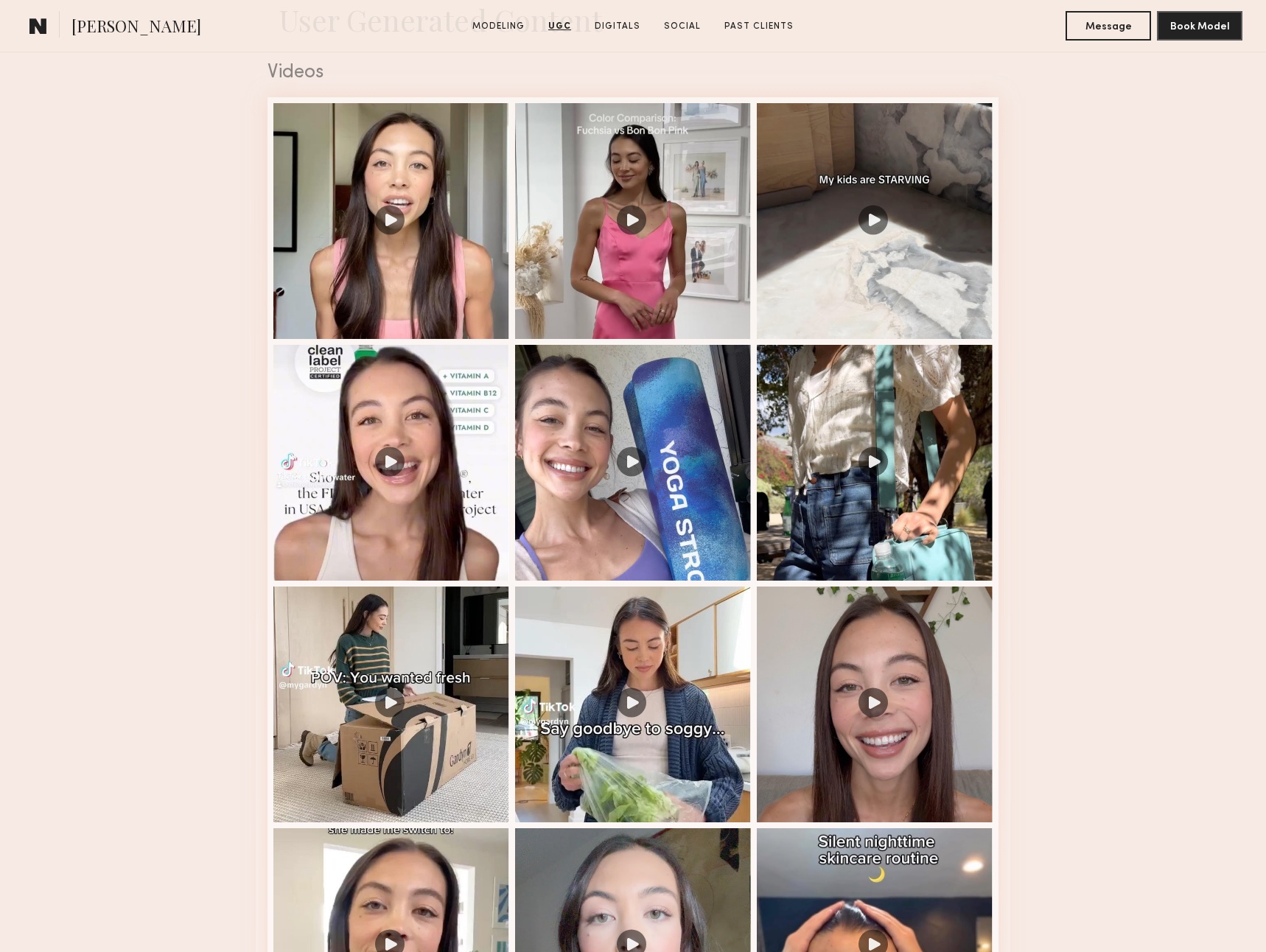
scroll to position [1149, 0]
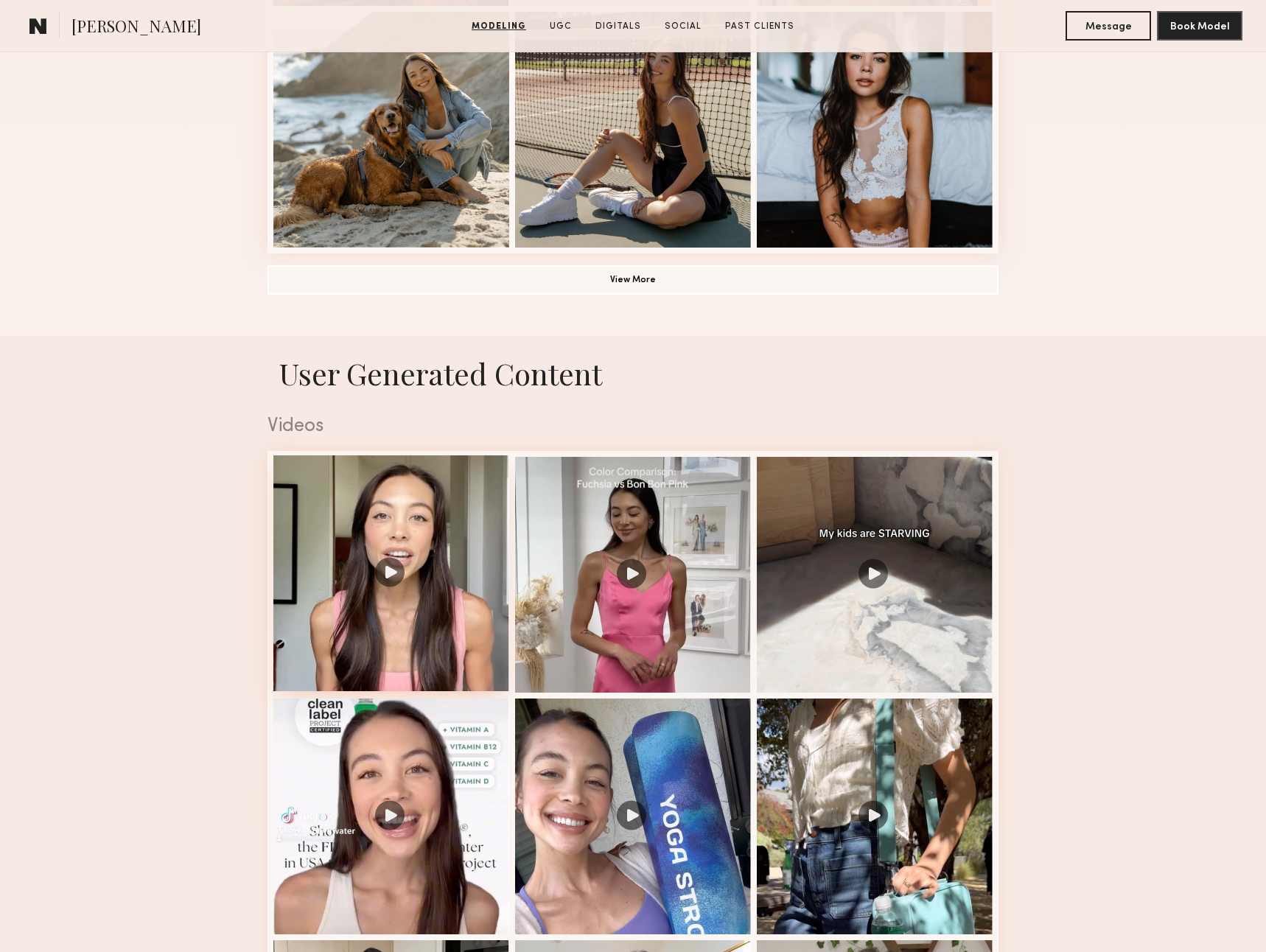
click at [389, 574] on div at bounding box center [391, 573] width 236 height 236
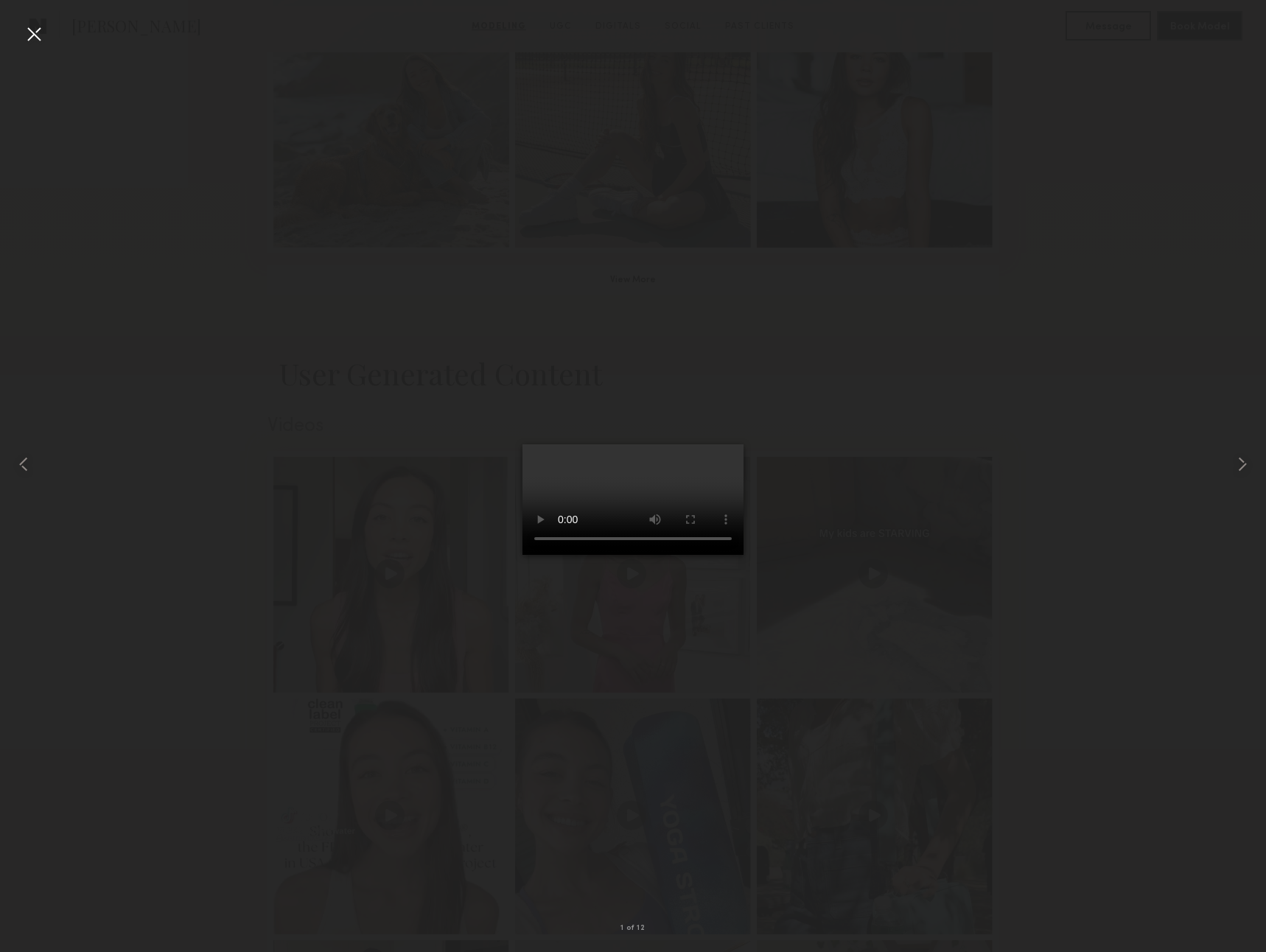
click at [31, 39] on div at bounding box center [33, 33] width 24 height 24
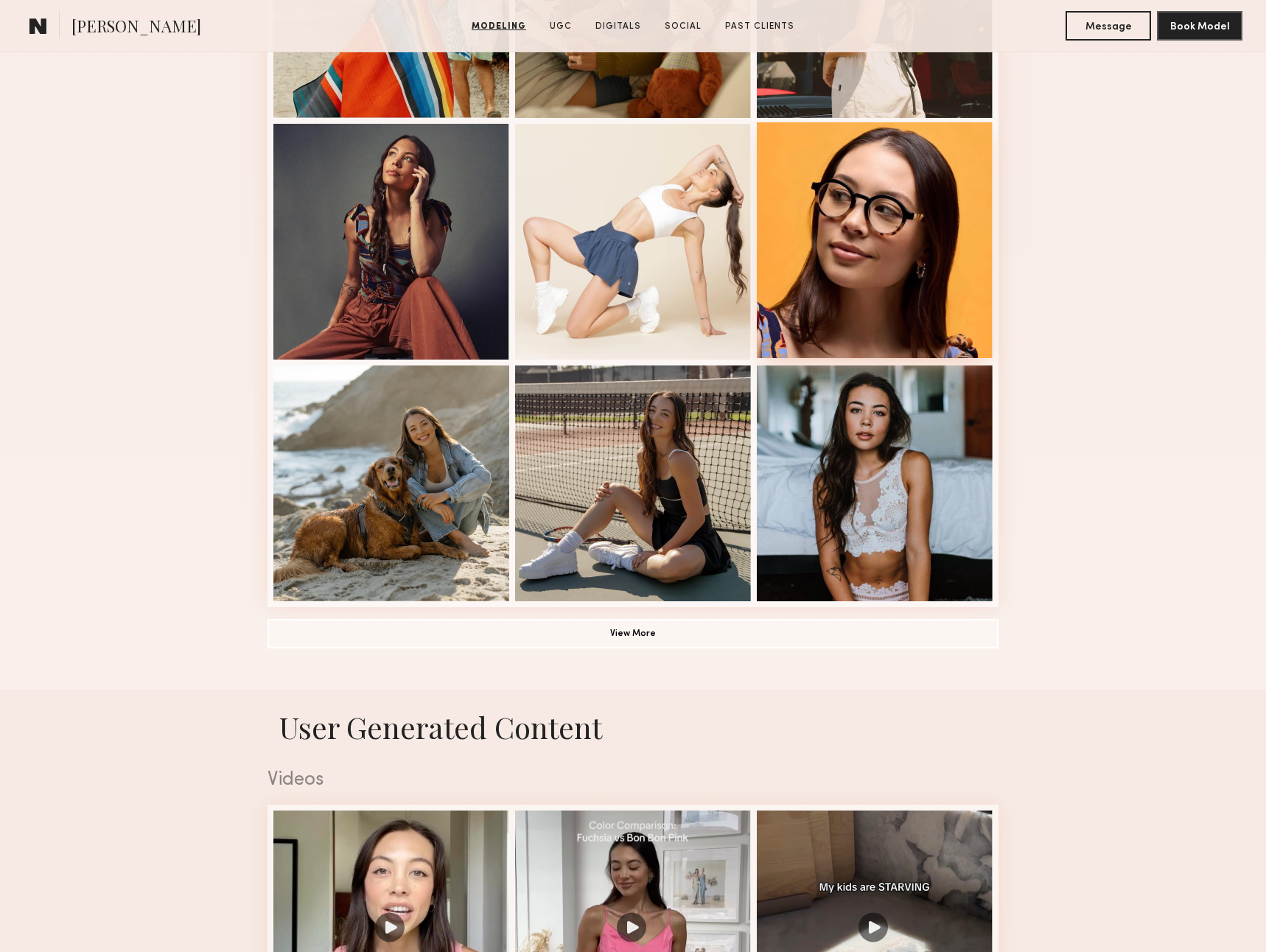
scroll to position [703, 0]
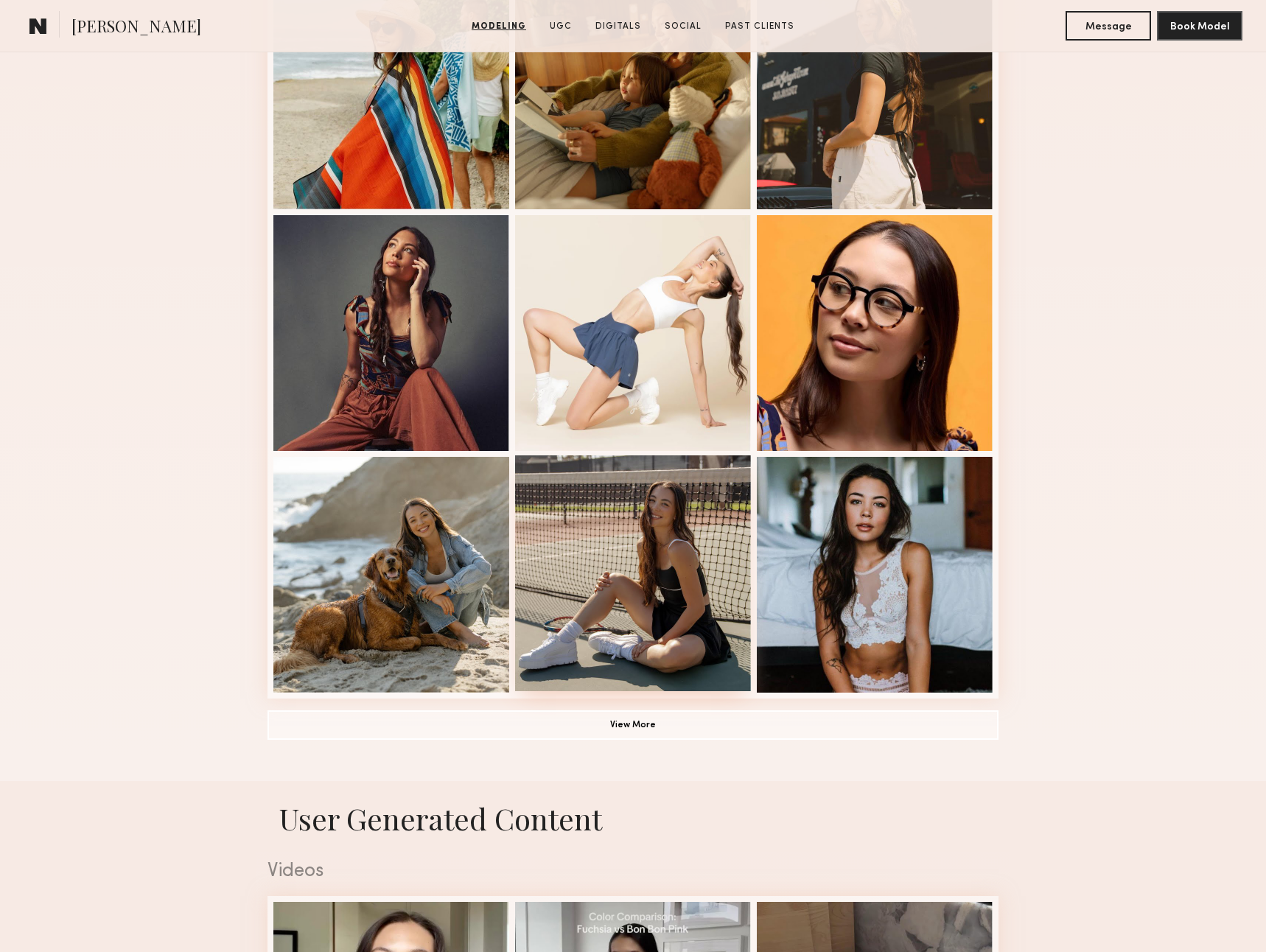
click at [666, 635] on div at bounding box center [633, 573] width 236 height 236
